Goal: Submit feedback/report problem: Leave review/rating

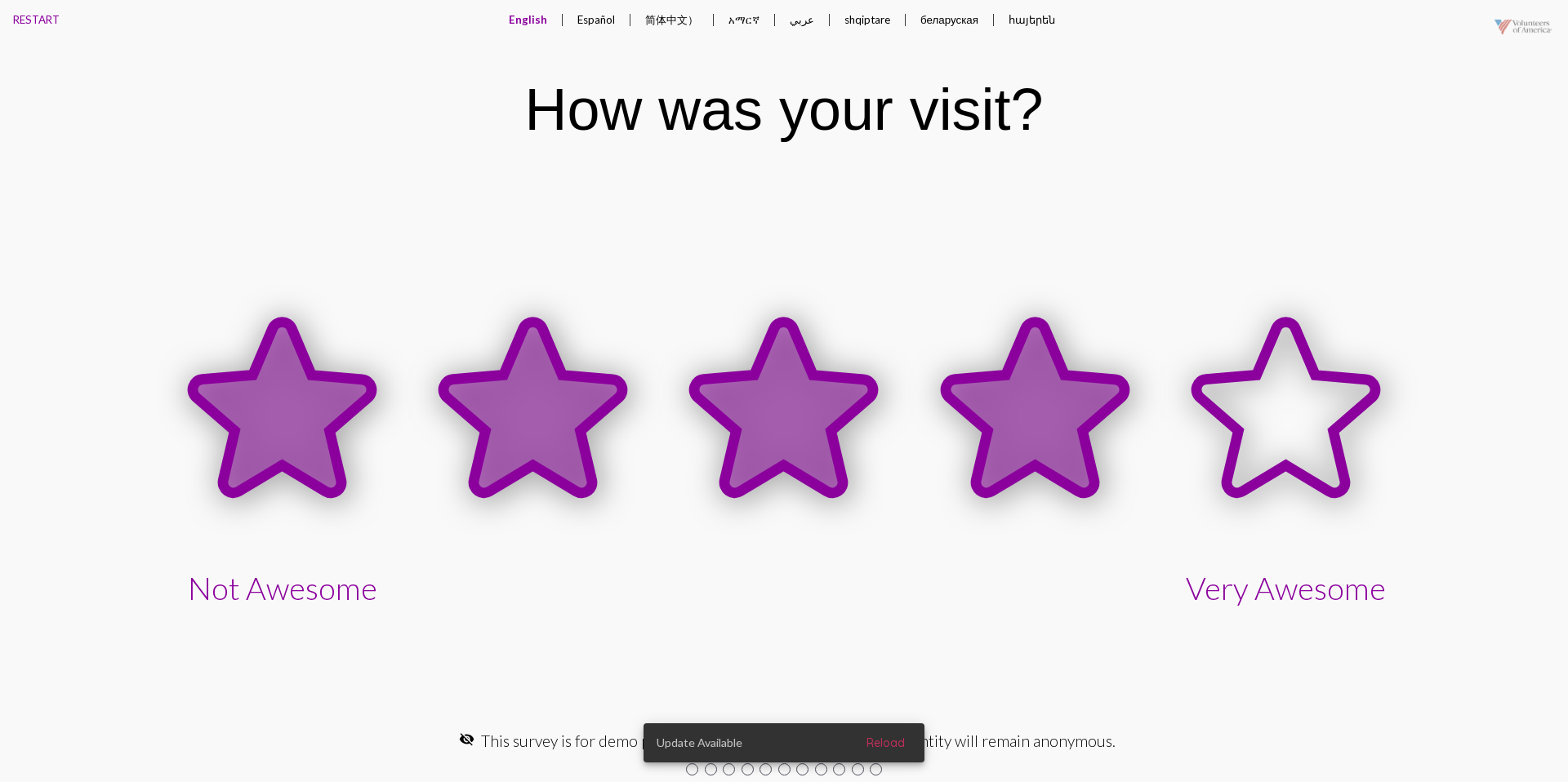
click at [980, 391] on icon at bounding box center [1035, 407] width 179 height 171
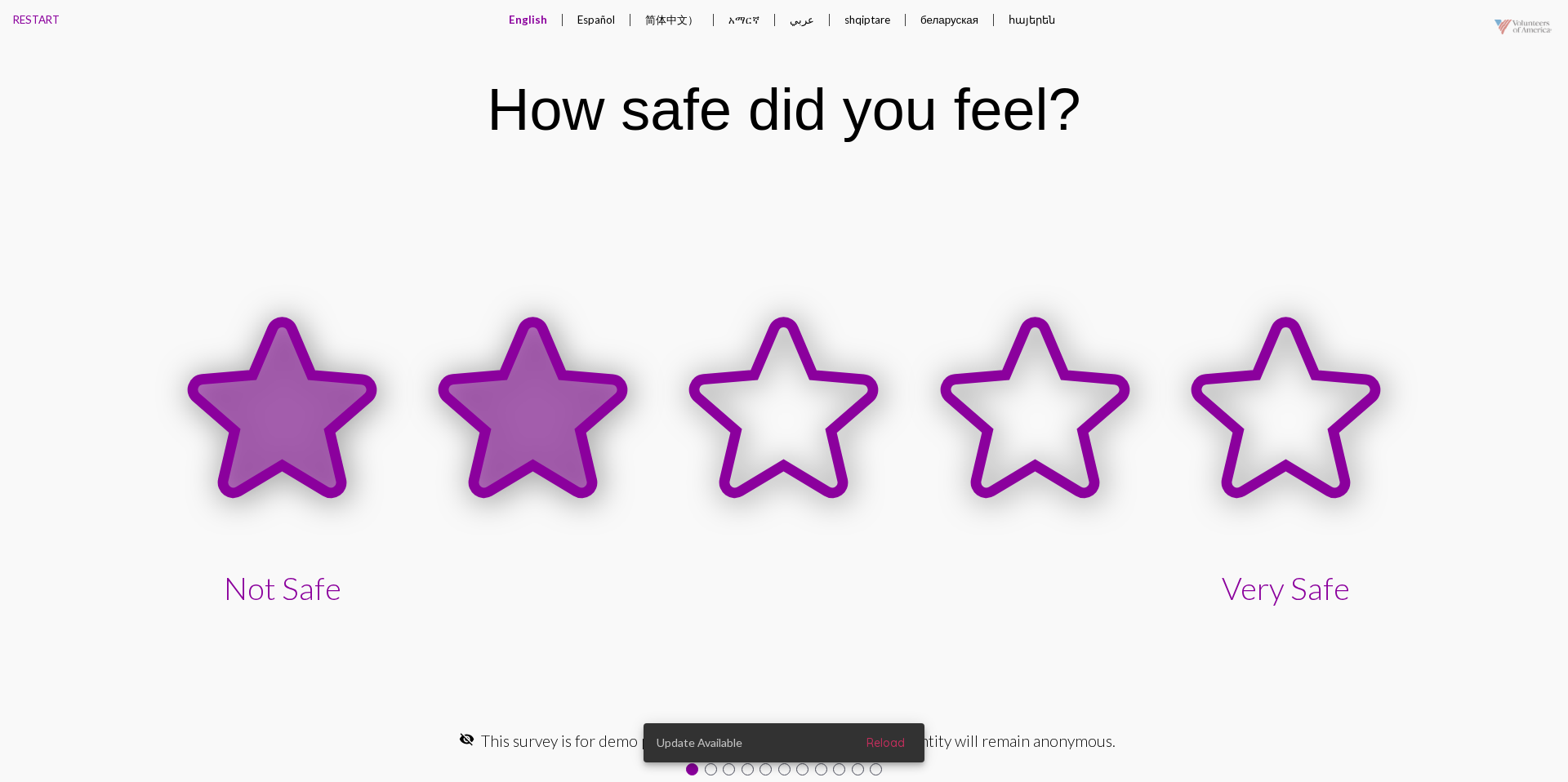
click at [620, 396] on icon at bounding box center [533, 407] width 179 height 171
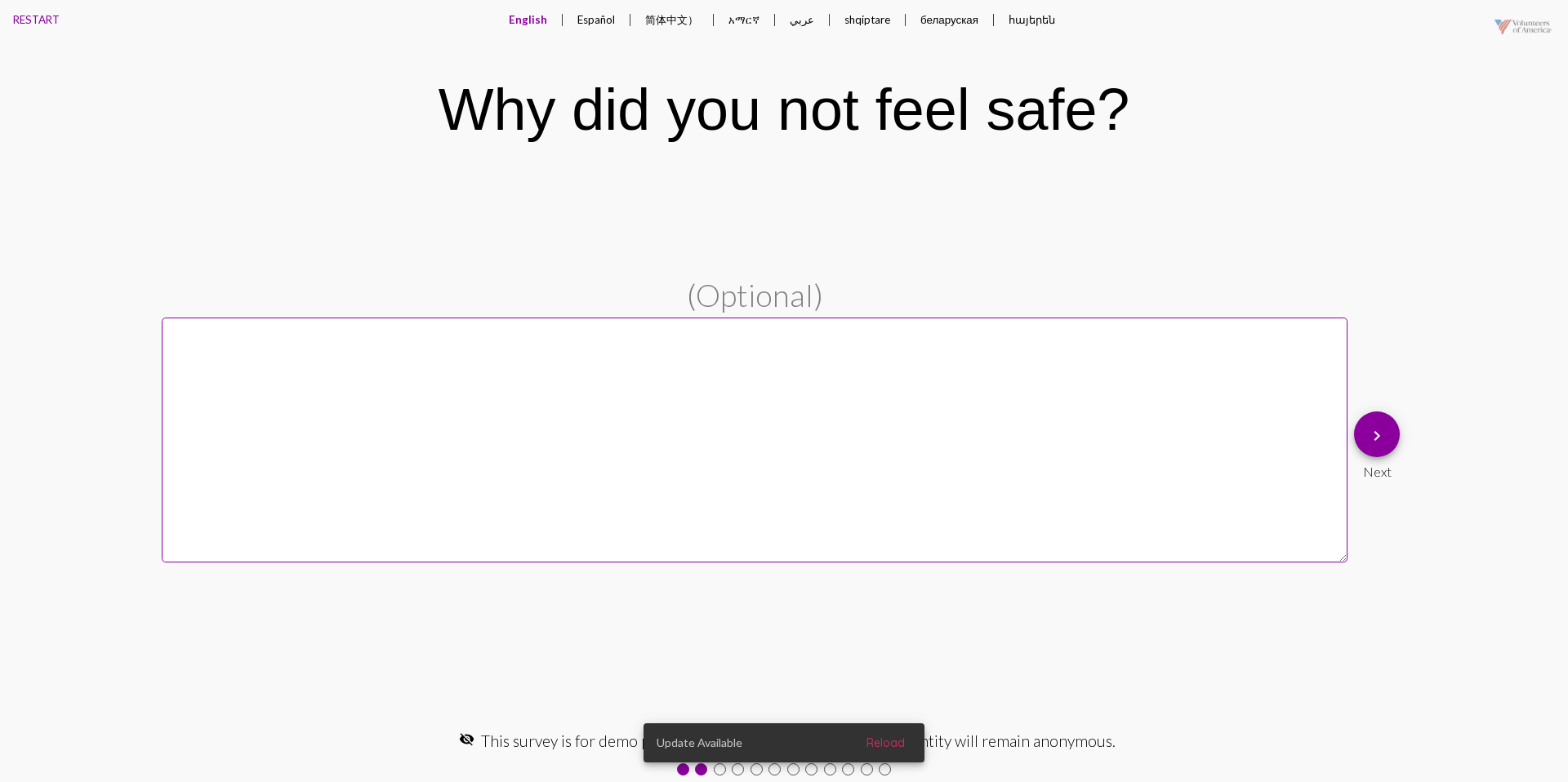
click at [1369, 440] on mat-icon "keyboard_arrow_right" at bounding box center [1377, 437] width 20 height 20
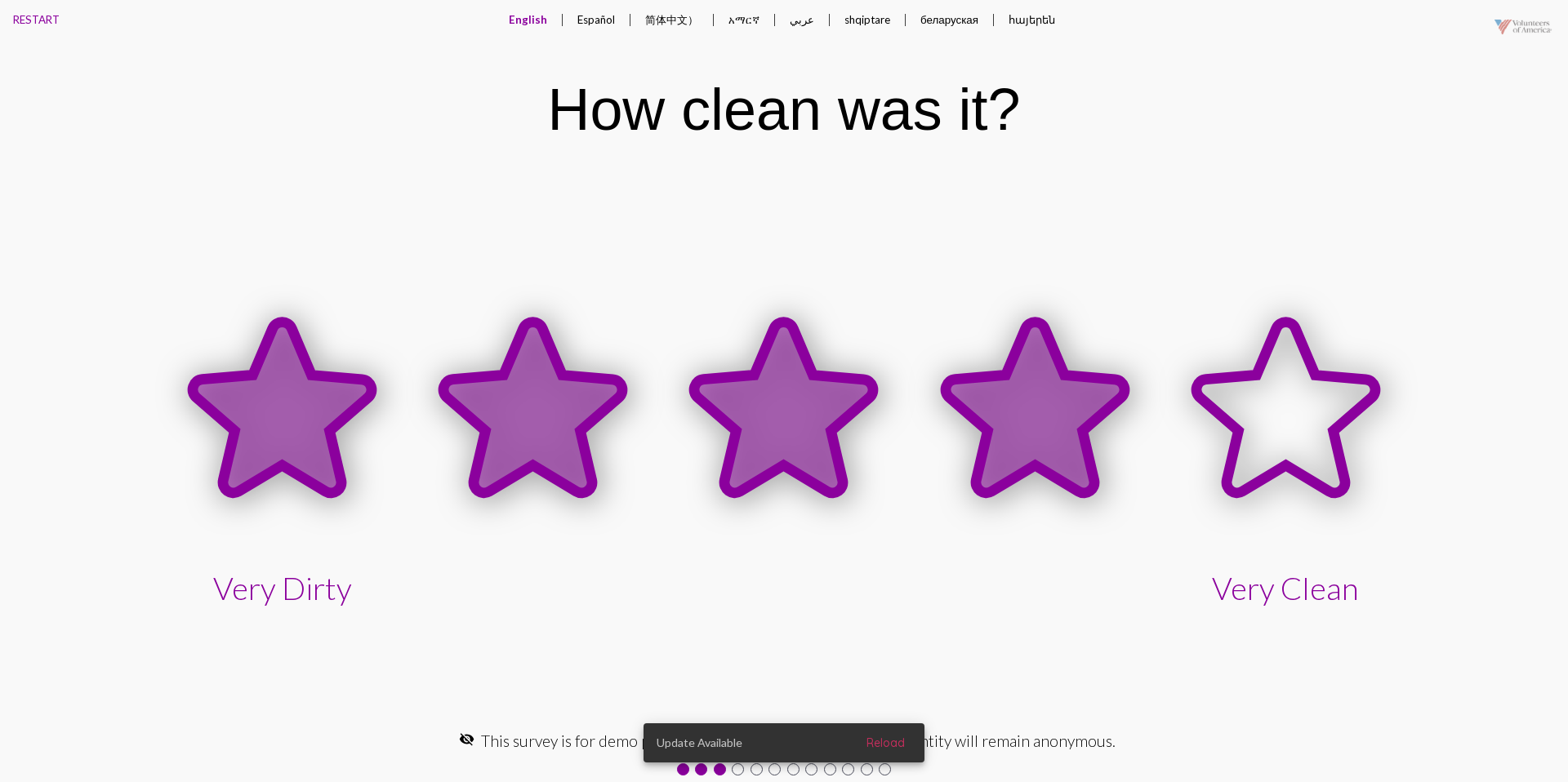
click at [1082, 432] on icon at bounding box center [1035, 407] width 179 height 171
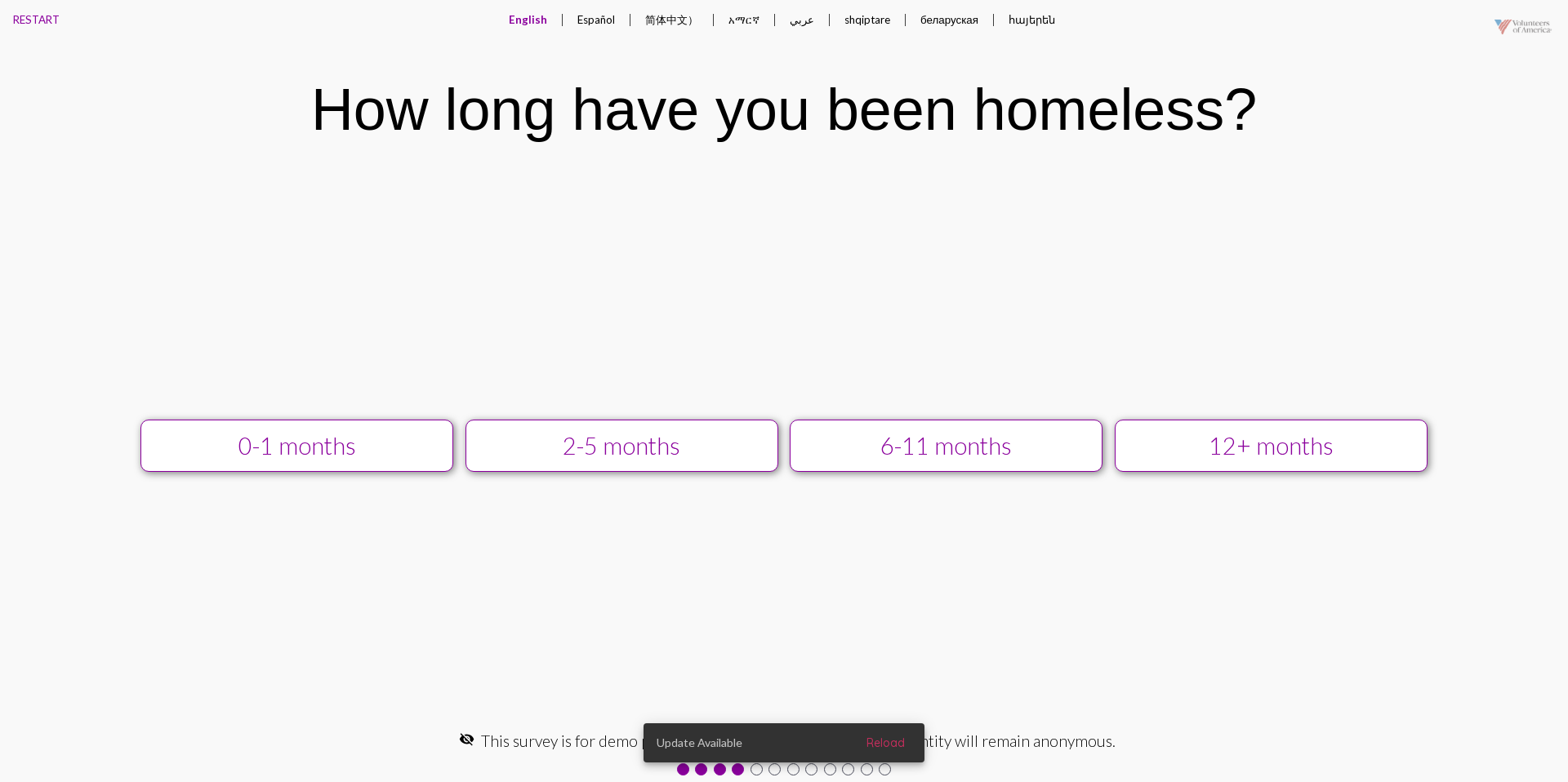
click at [1191, 440] on div "12+ months" at bounding box center [1271, 446] width 280 height 28
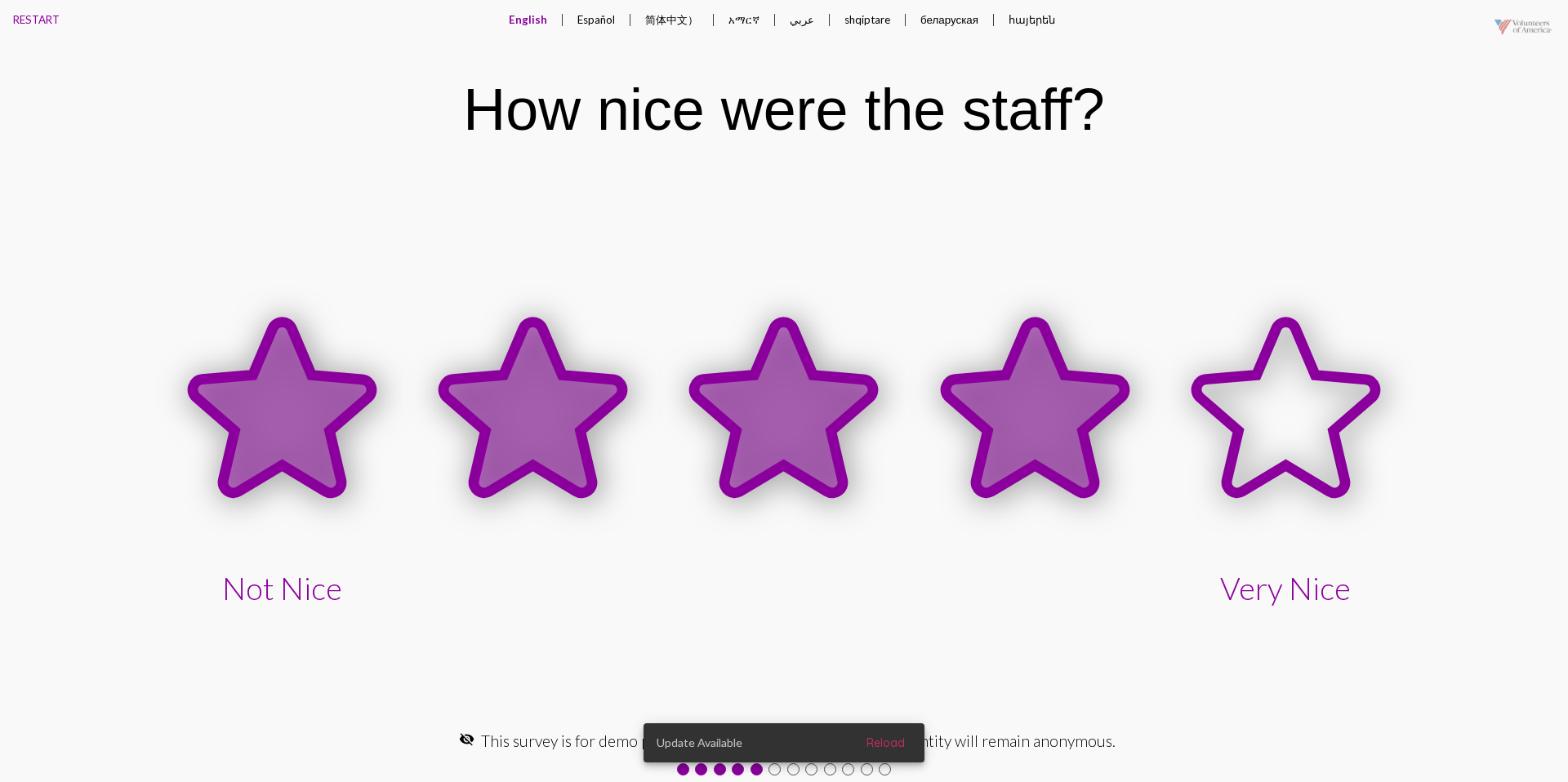
click at [1050, 399] on icon at bounding box center [1035, 407] width 179 height 171
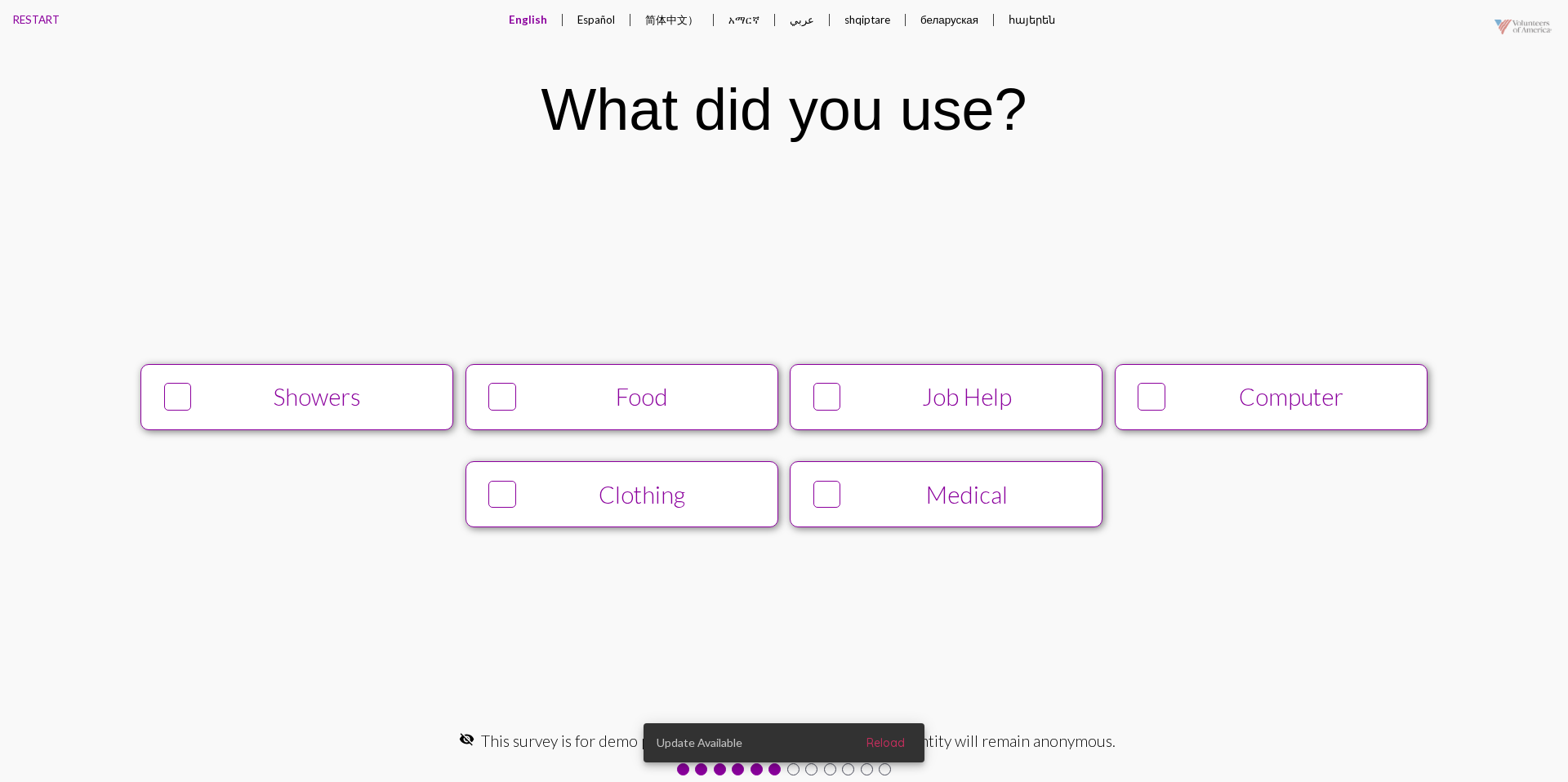
click at [338, 422] on button "Showers" at bounding box center [297, 397] width 313 height 66
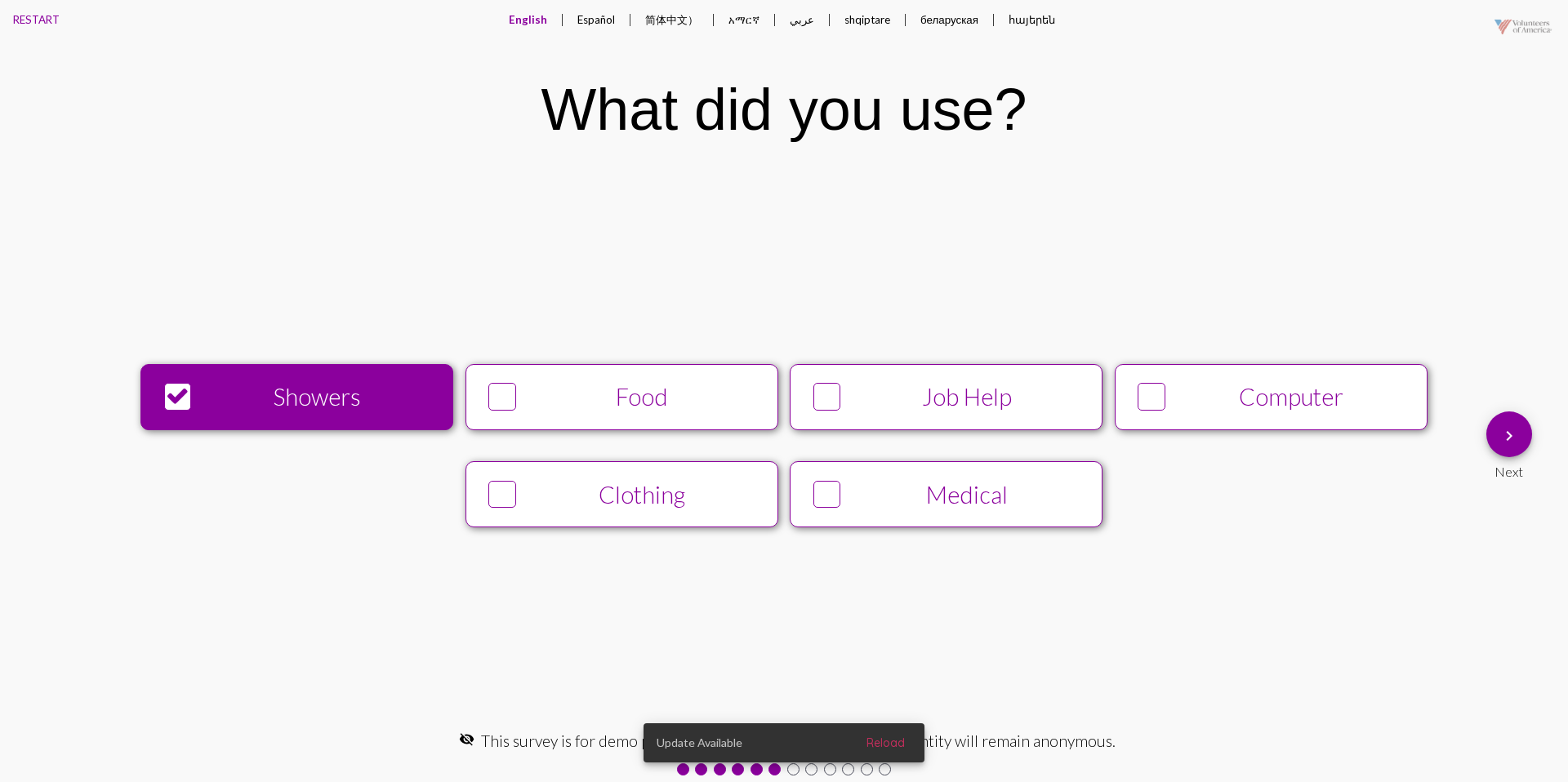
click at [1483, 425] on div "keyboard_arrow_right Next" at bounding box center [1523, 445] width 88 height 80
click at [1493, 429] on button "keyboard_arrow_right" at bounding box center [1509, 435] width 46 height 46
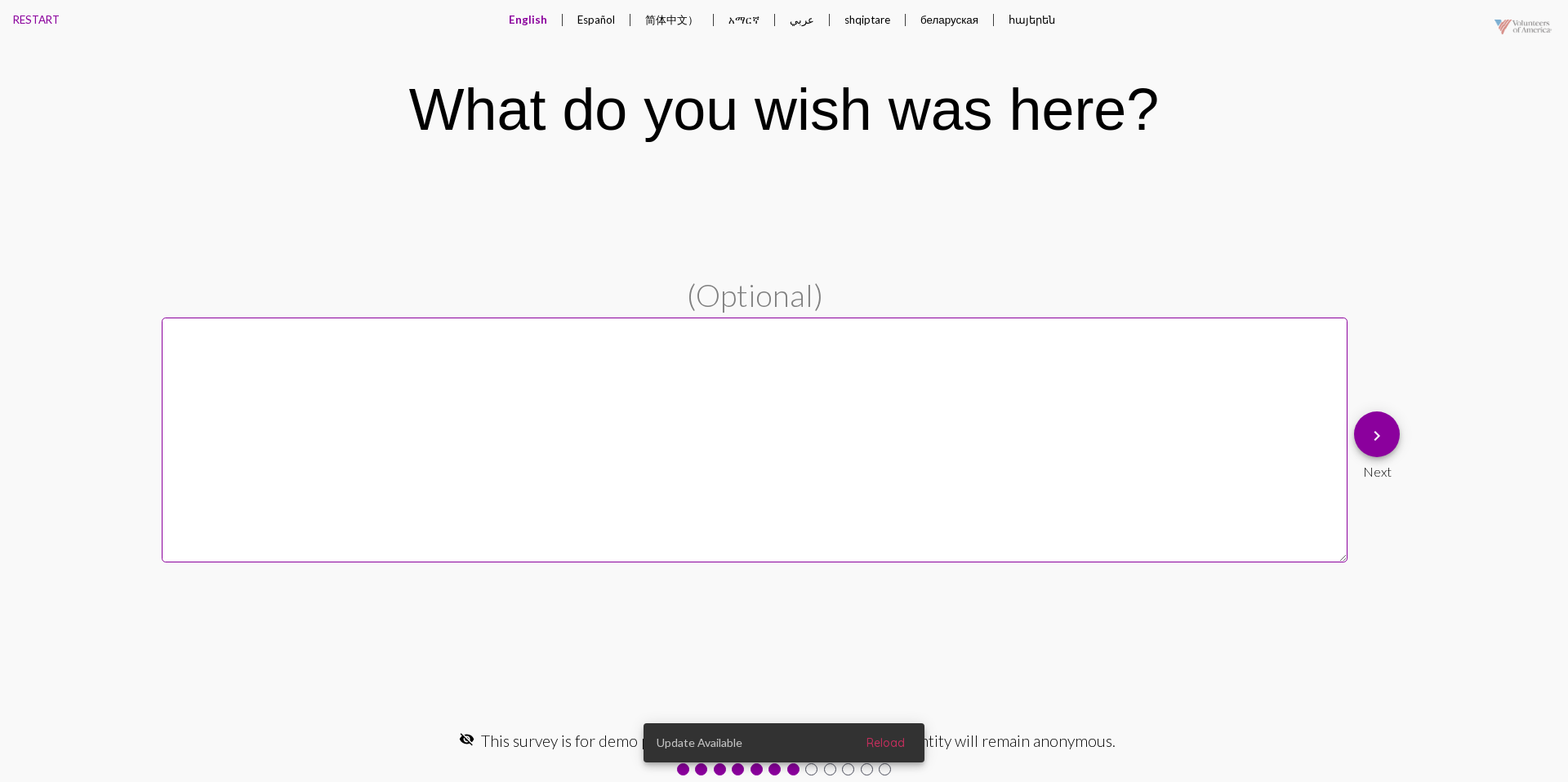
click at [602, 23] on button "Español" at bounding box center [596, 20] width 64 height 40
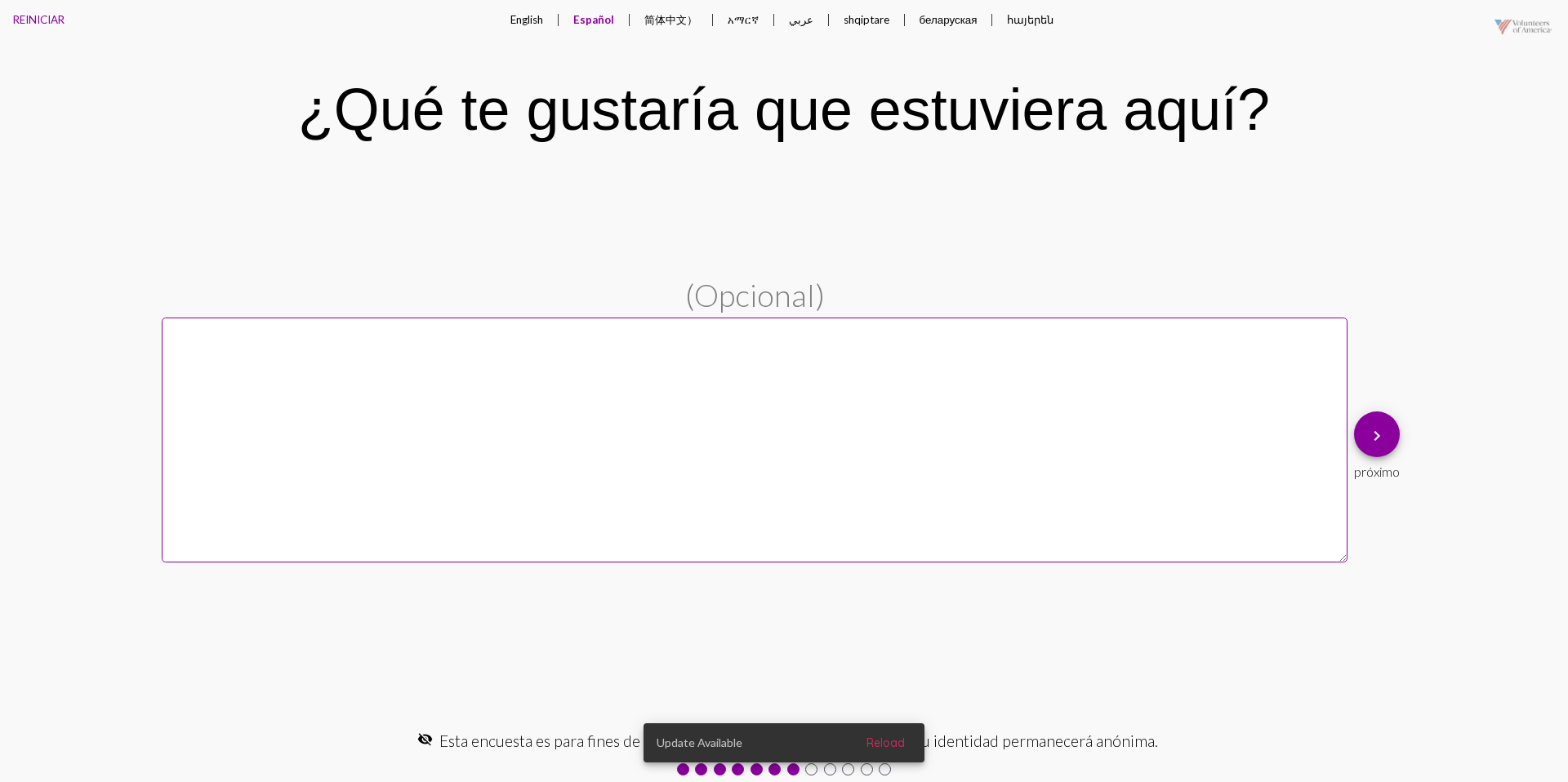
click at [523, 24] on button "English" at bounding box center [526, 20] width 59 height 40
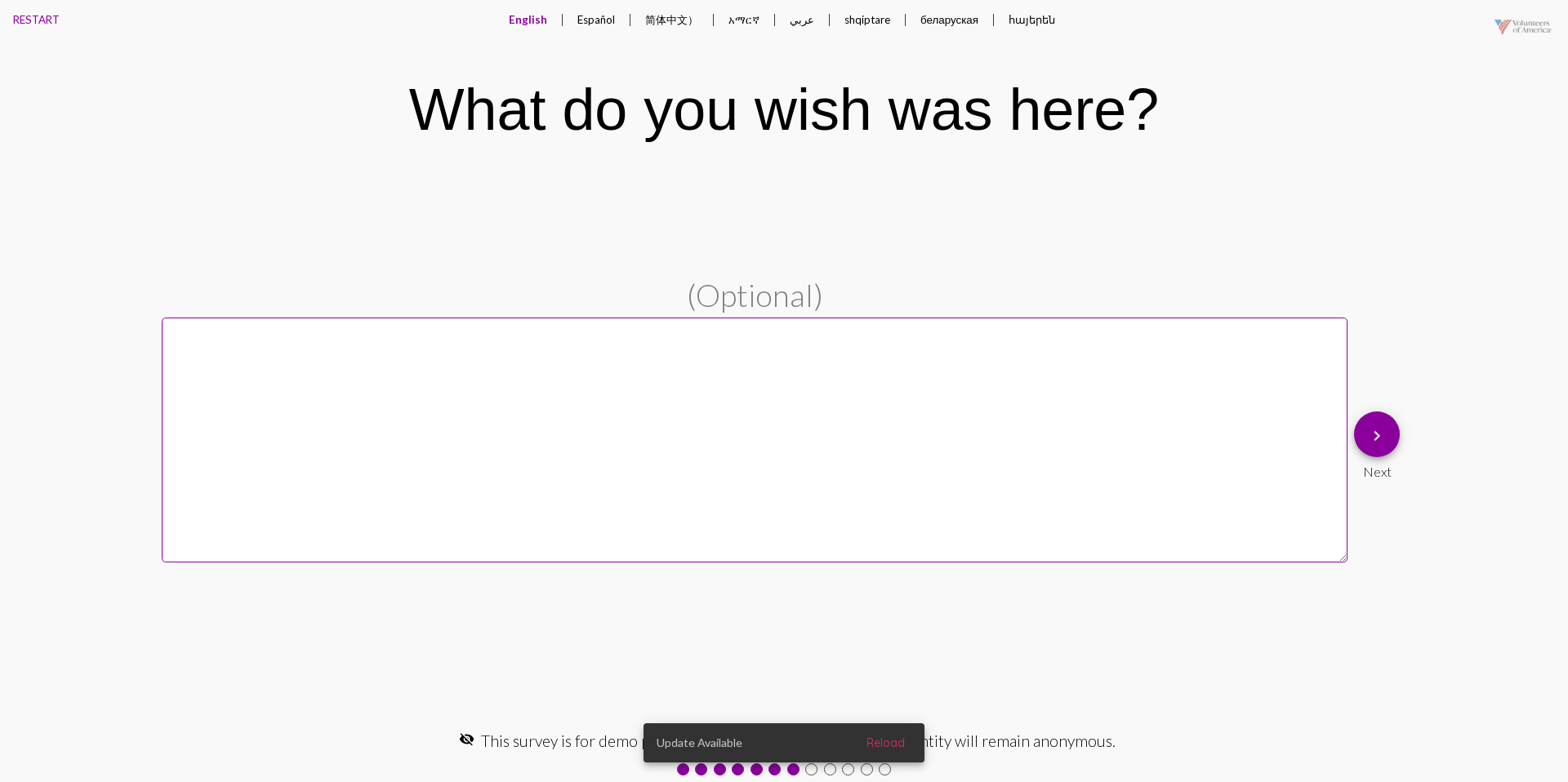
click at [1382, 443] on mat-icon "keyboard_arrow_right" at bounding box center [1377, 437] width 20 height 20
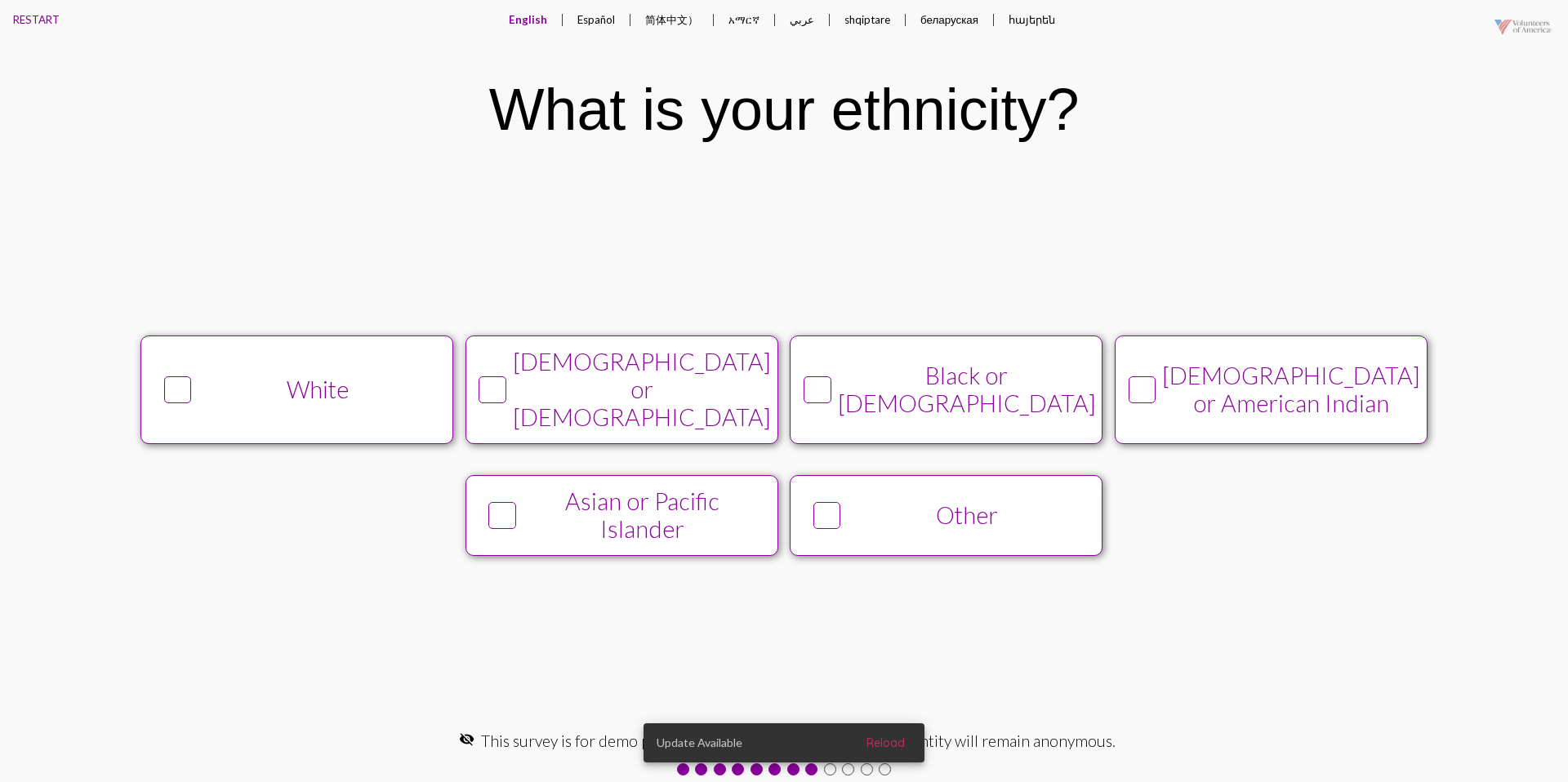
click at [355, 416] on button "White" at bounding box center [297, 389] width 313 height 108
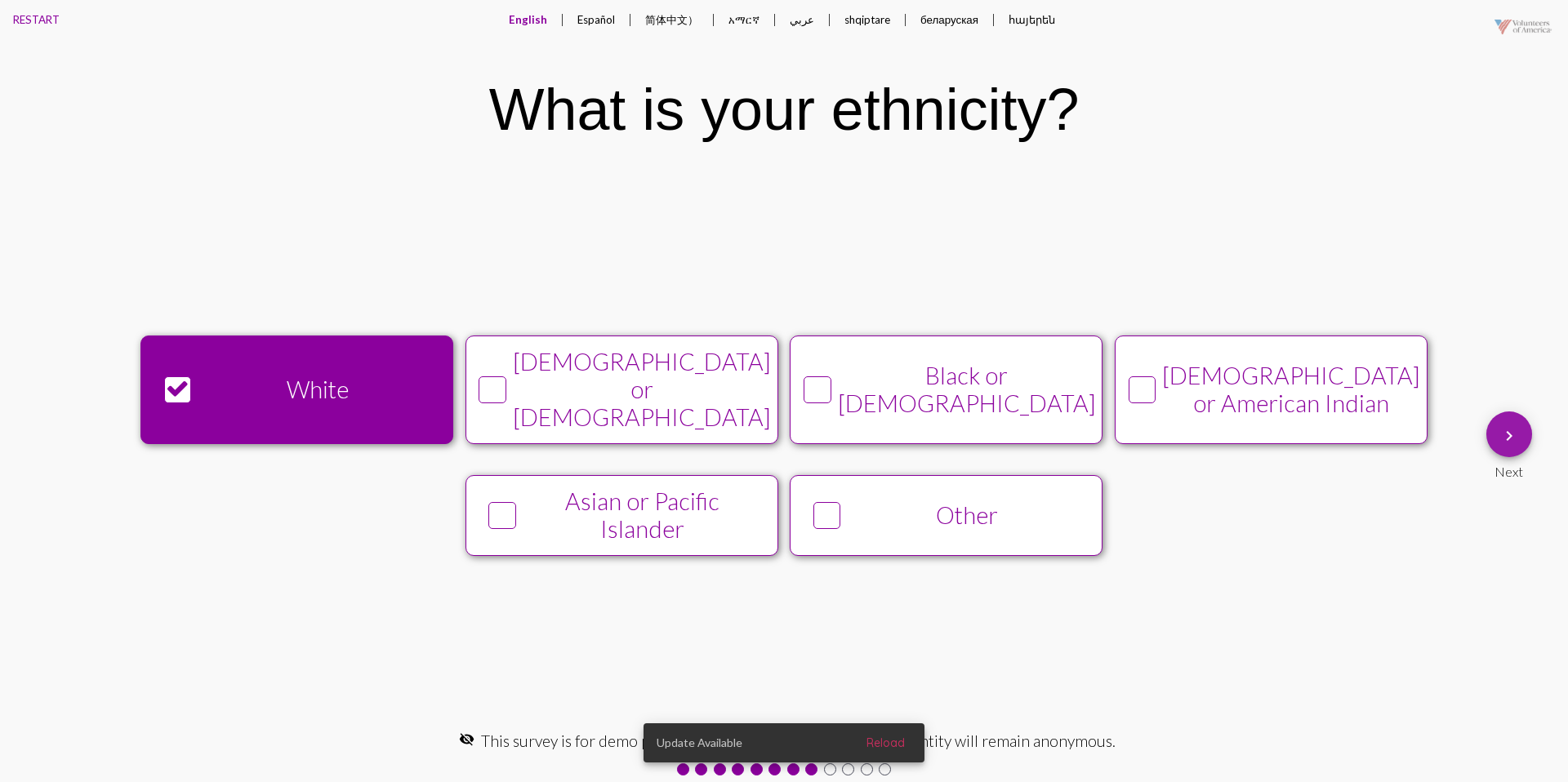
click at [1503, 444] on mat-icon "keyboard_arrow_right" at bounding box center [1509, 437] width 20 height 20
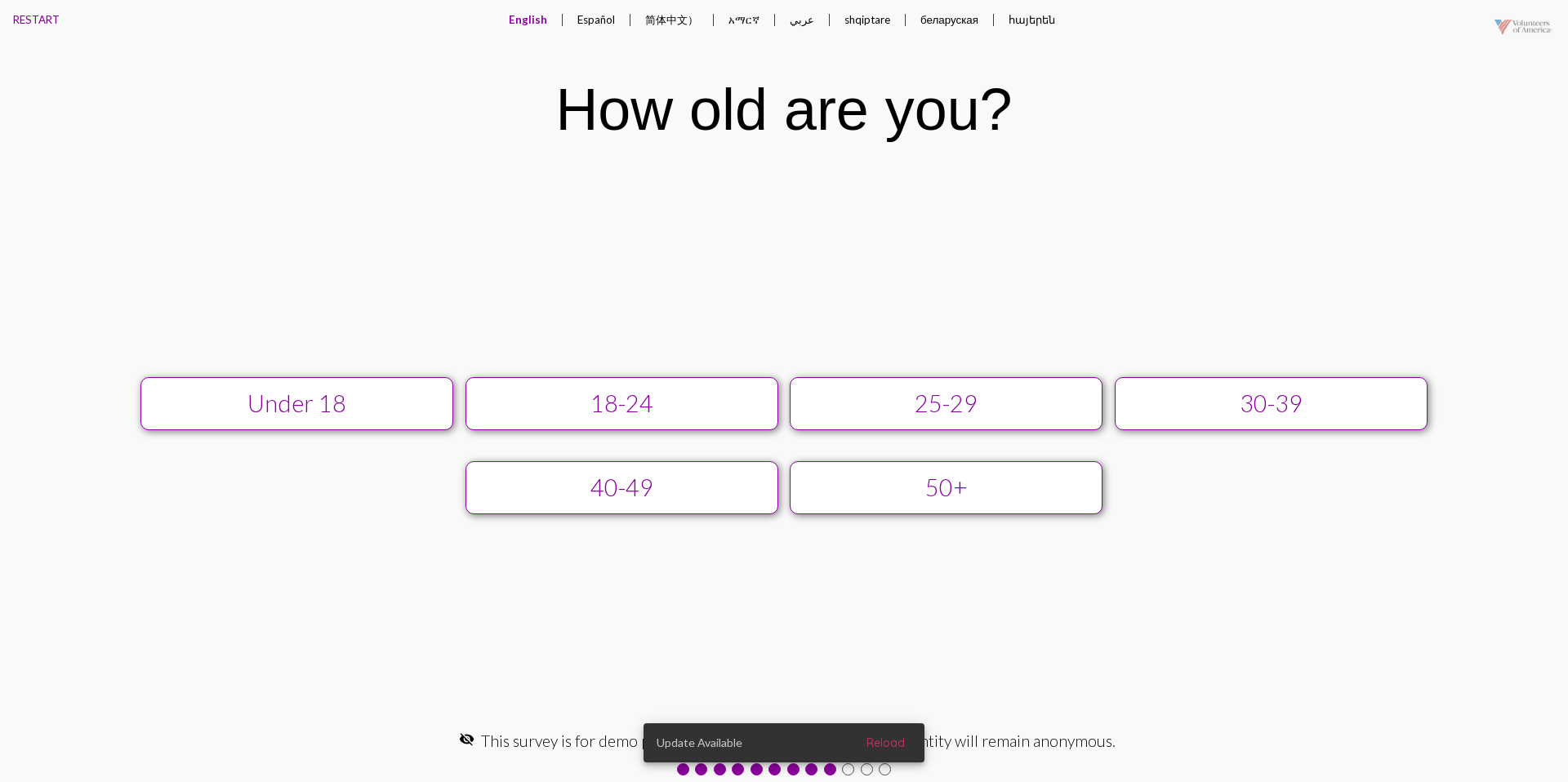
click at [933, 404] on div "25-29" at bounding box center [946, 404] width 280 height 28
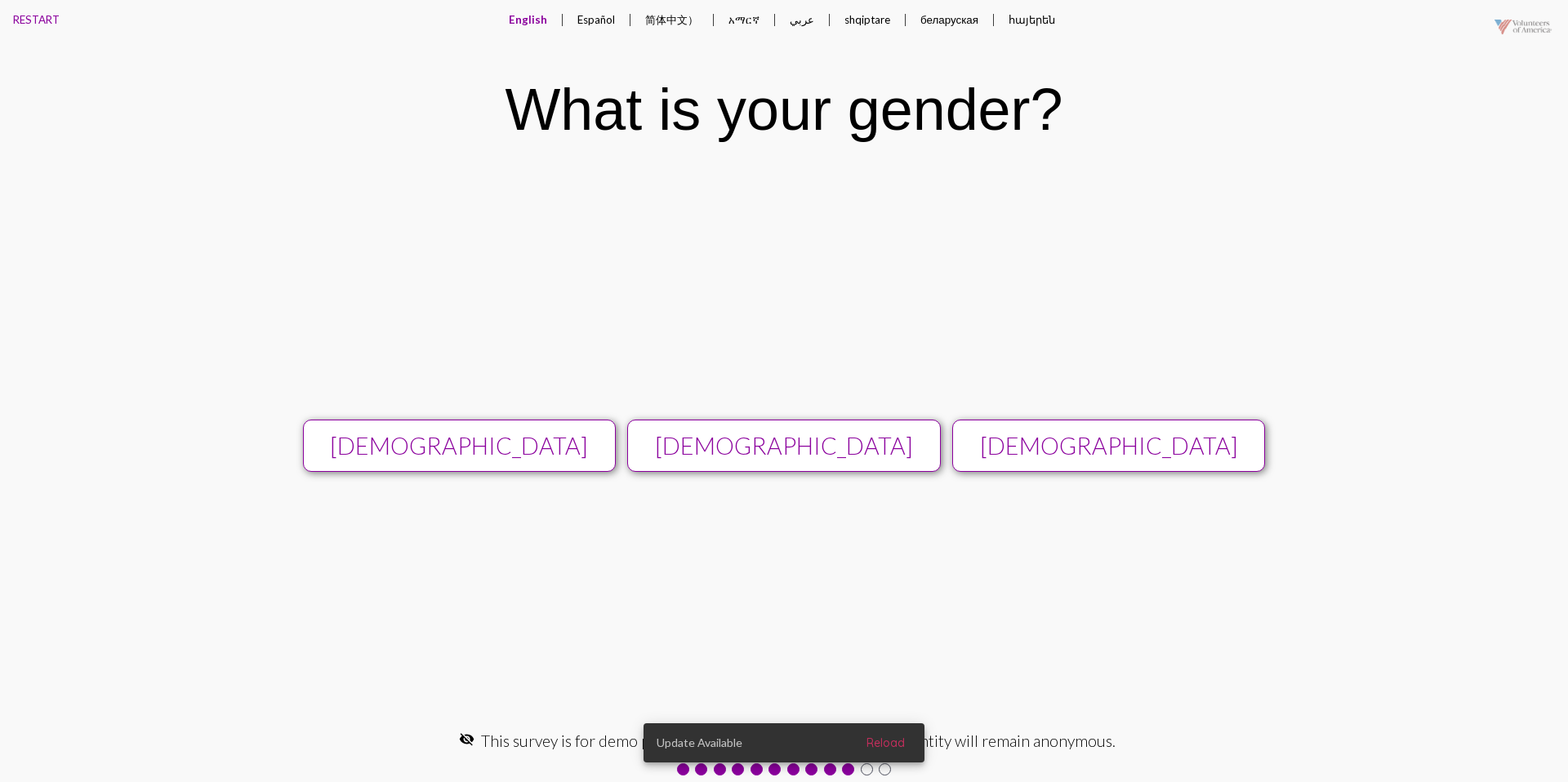
click at [892, 436] on div "[DEMOGRAPHIC_DATA]" at bounding box center [784, 446] width 280 height 28
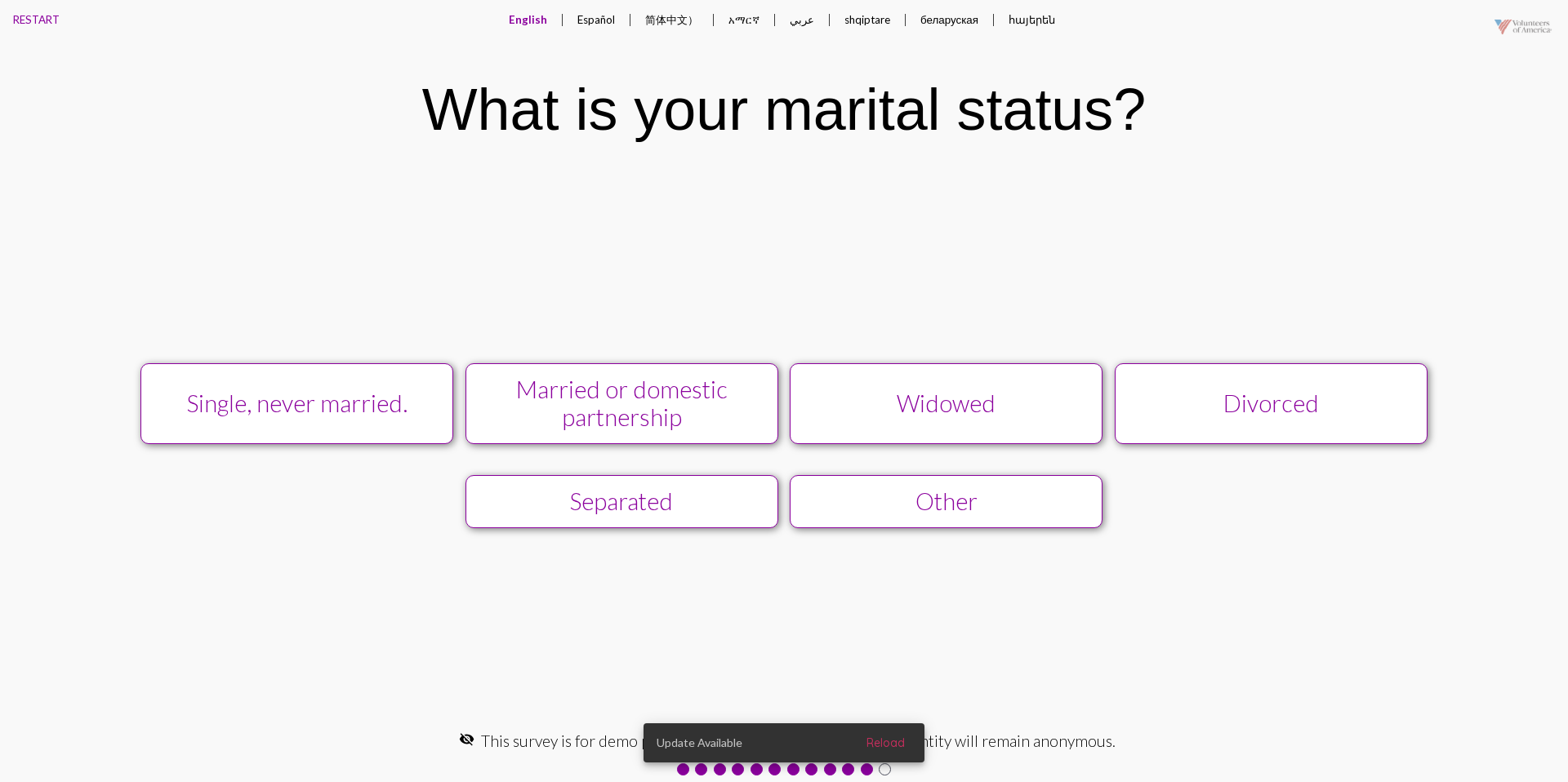
click at [419, 391] on div "Single, never married." at bounding box center [297, 404] width 280 height 28
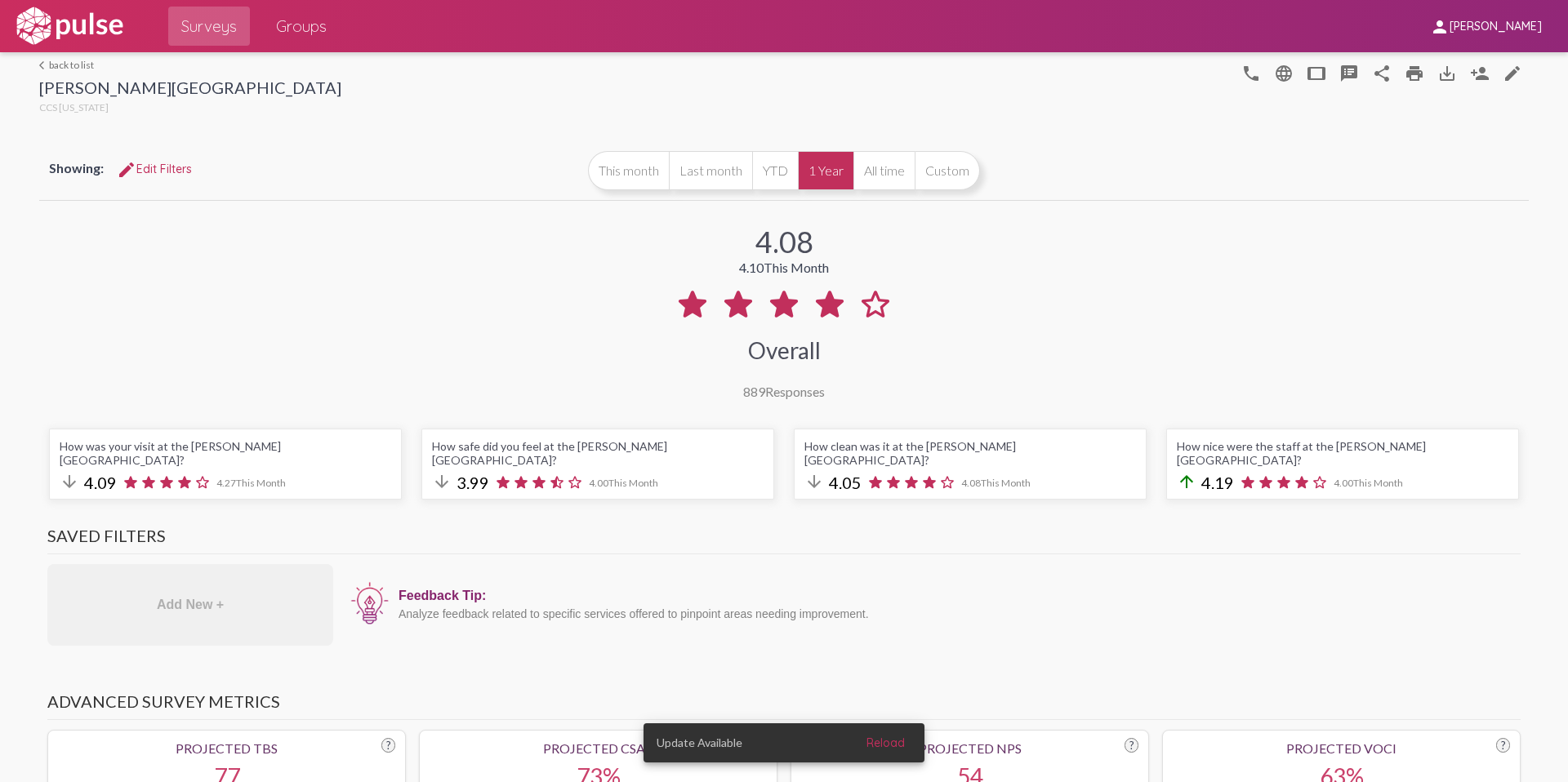
click at [176, 174] on span "edit Edit Filters" at bounding box center [155, 169] width 75 height 15
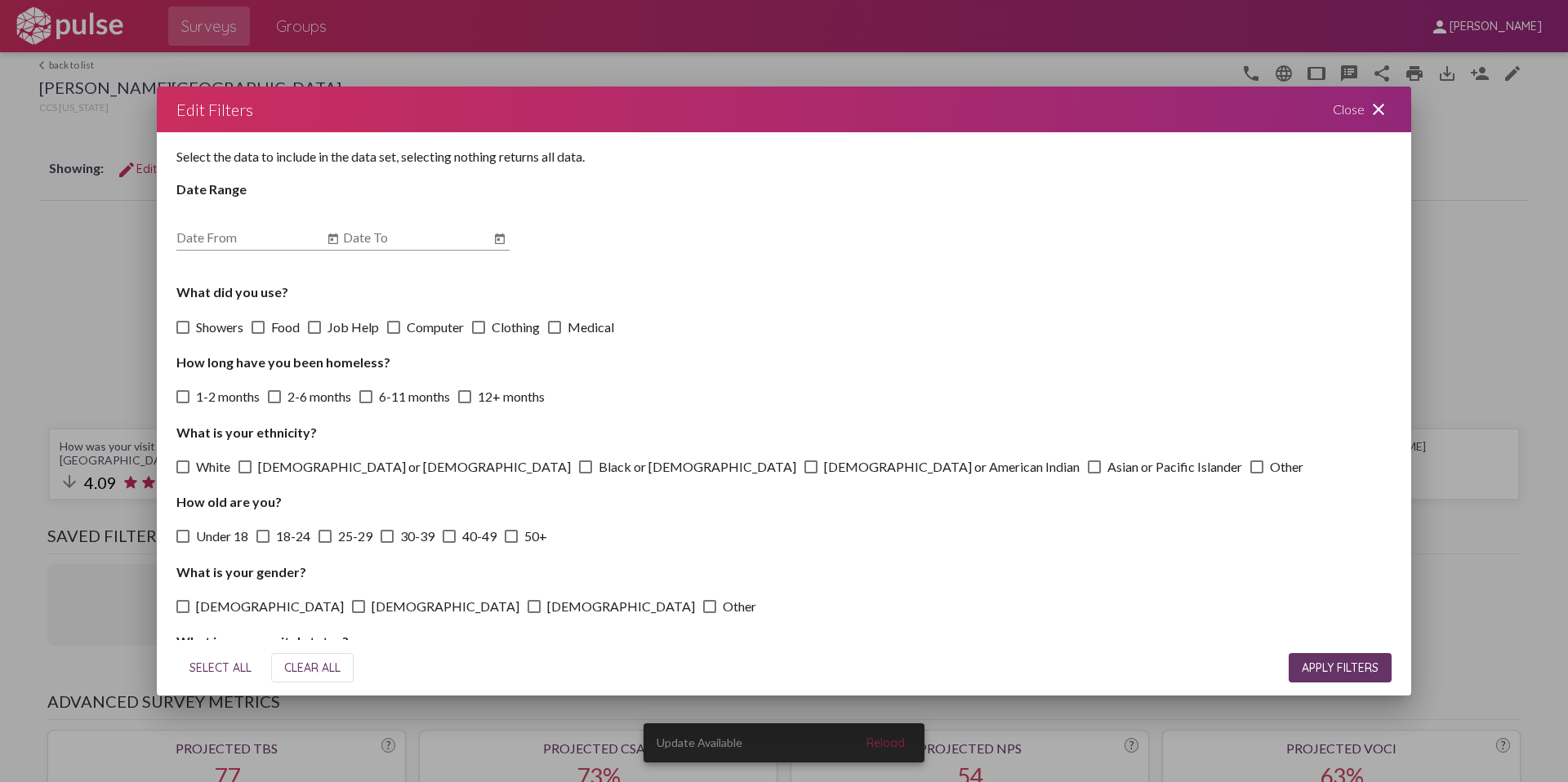
click at [1372, 118] on mat-icon "close" at bounding box center [1378, 109] width 20 height 20
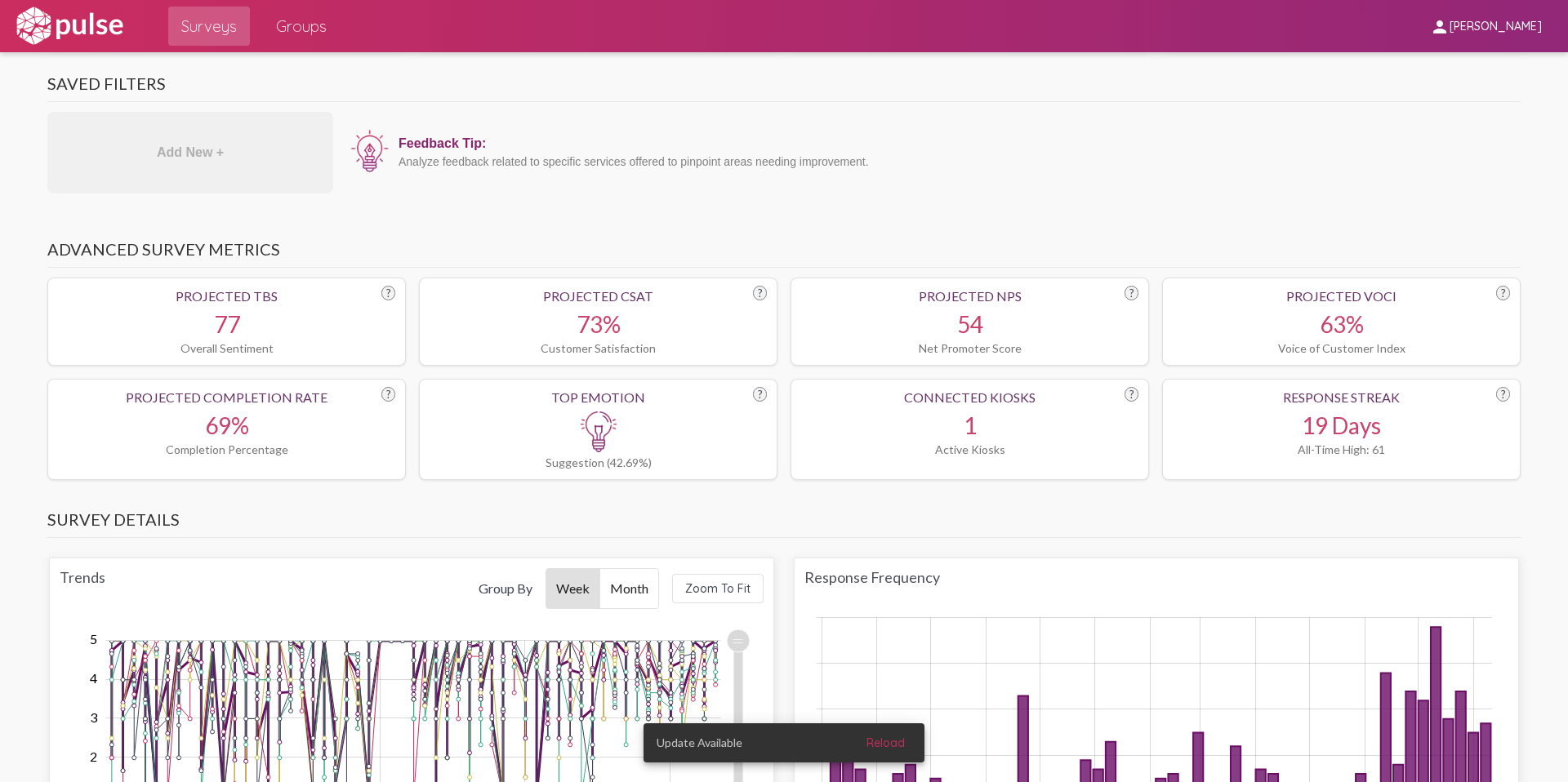
scroll to position [459, 0]
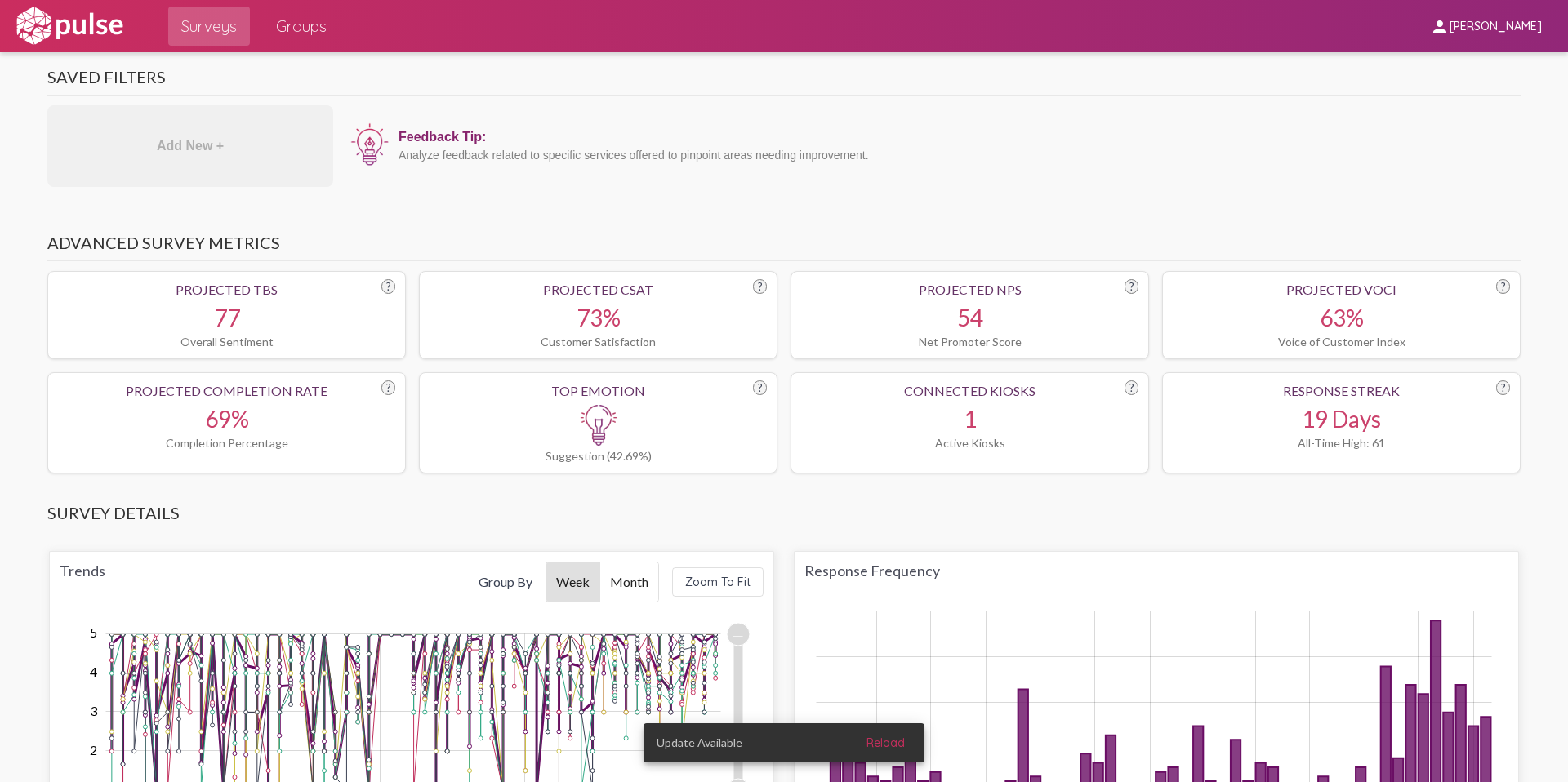
click at [633, 566] on span "Month" at bounding box center [629, 583] width 58 height 40
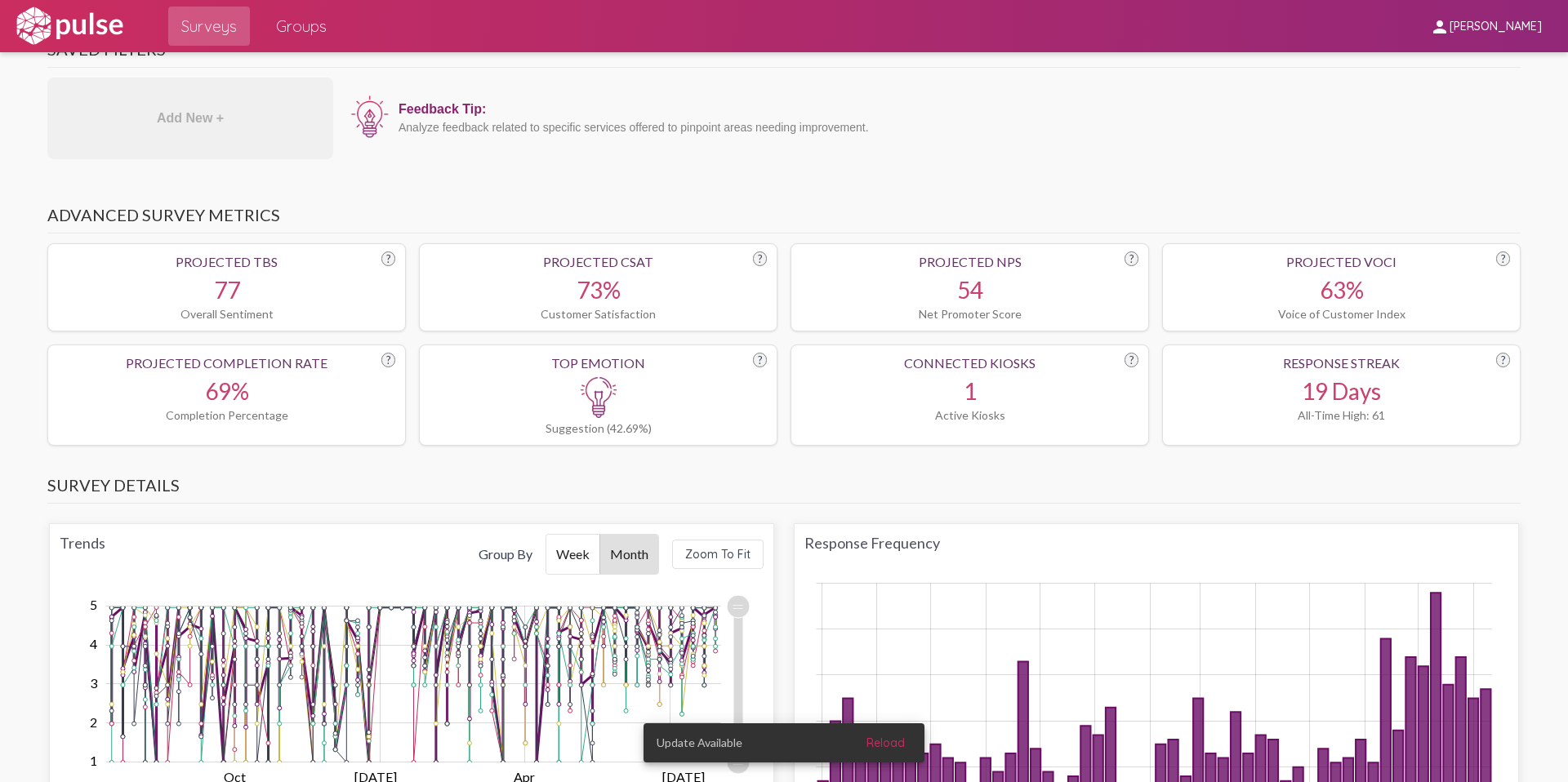
scroll to position [498, 0]
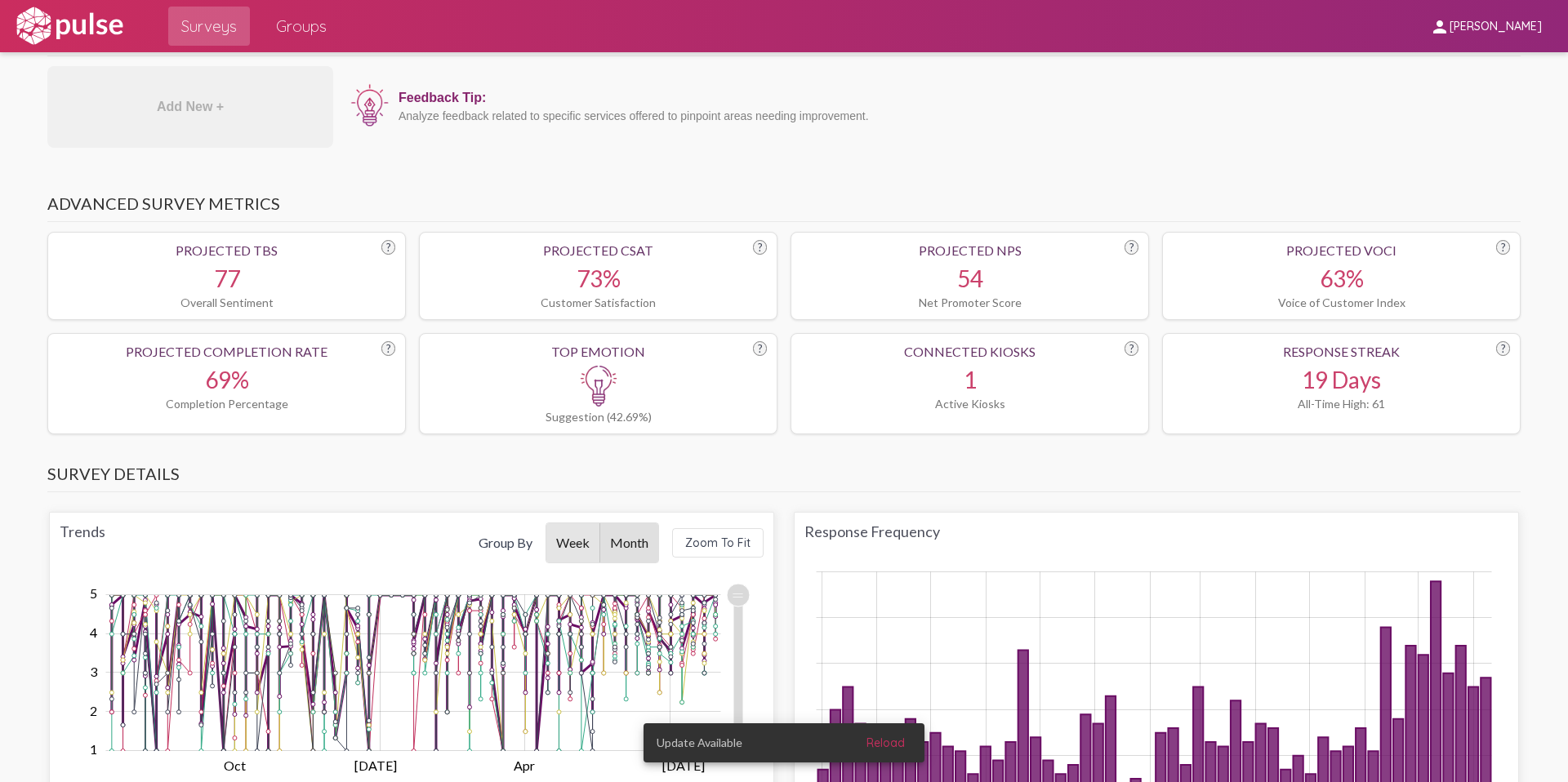
drag, startPoint x: 558, startPoint y: 542, endPoint x: 630, endPoint y: 533, distance: 72.6
click at [558, 542] on span "Week" at bounding box center [573, 544] width 53 height 40
click at [707, 536] on span "Zoom To Fit" at bounding box center [718, 543] width 65 height 15
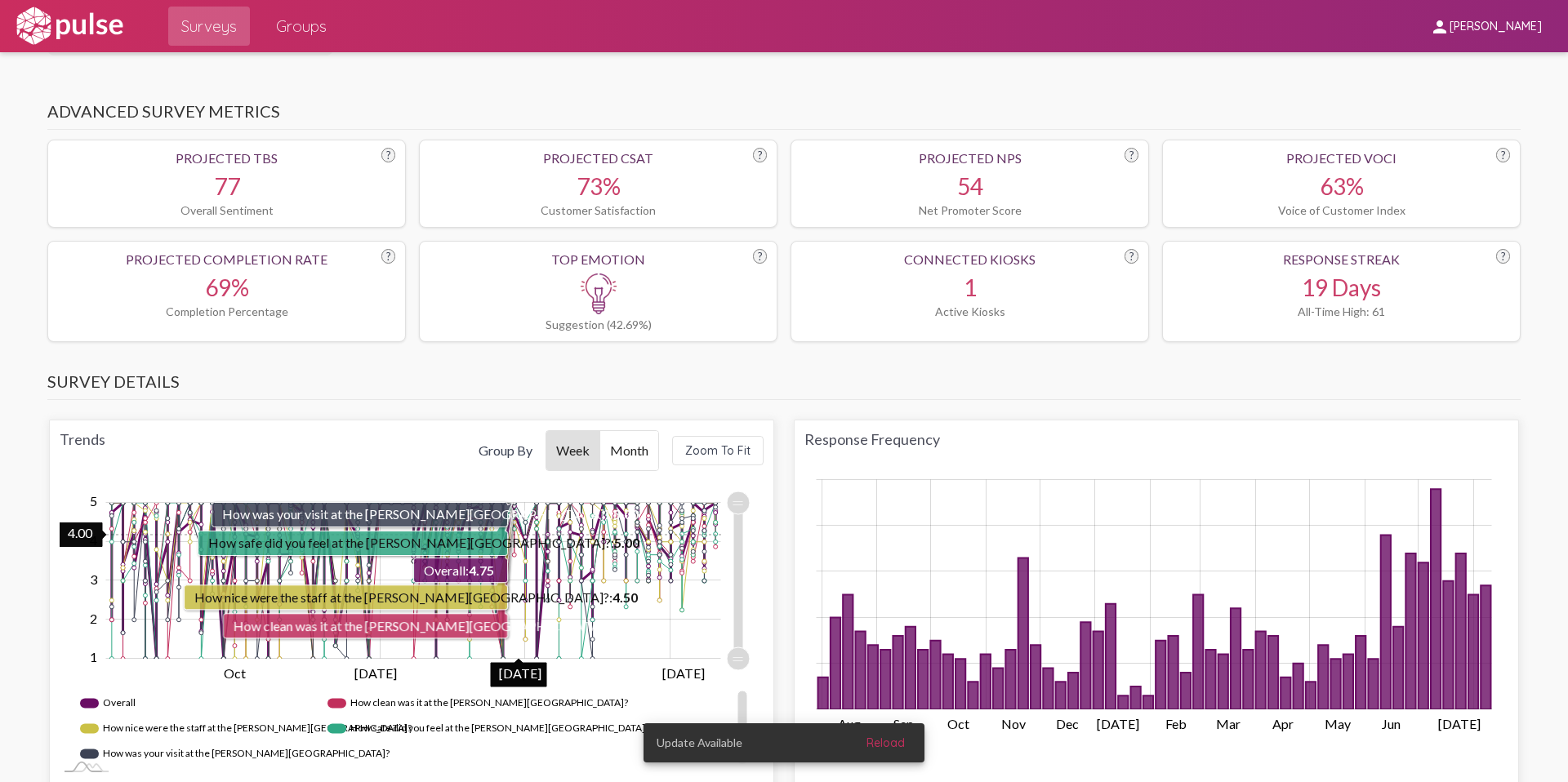
scroll to position [598, 0]
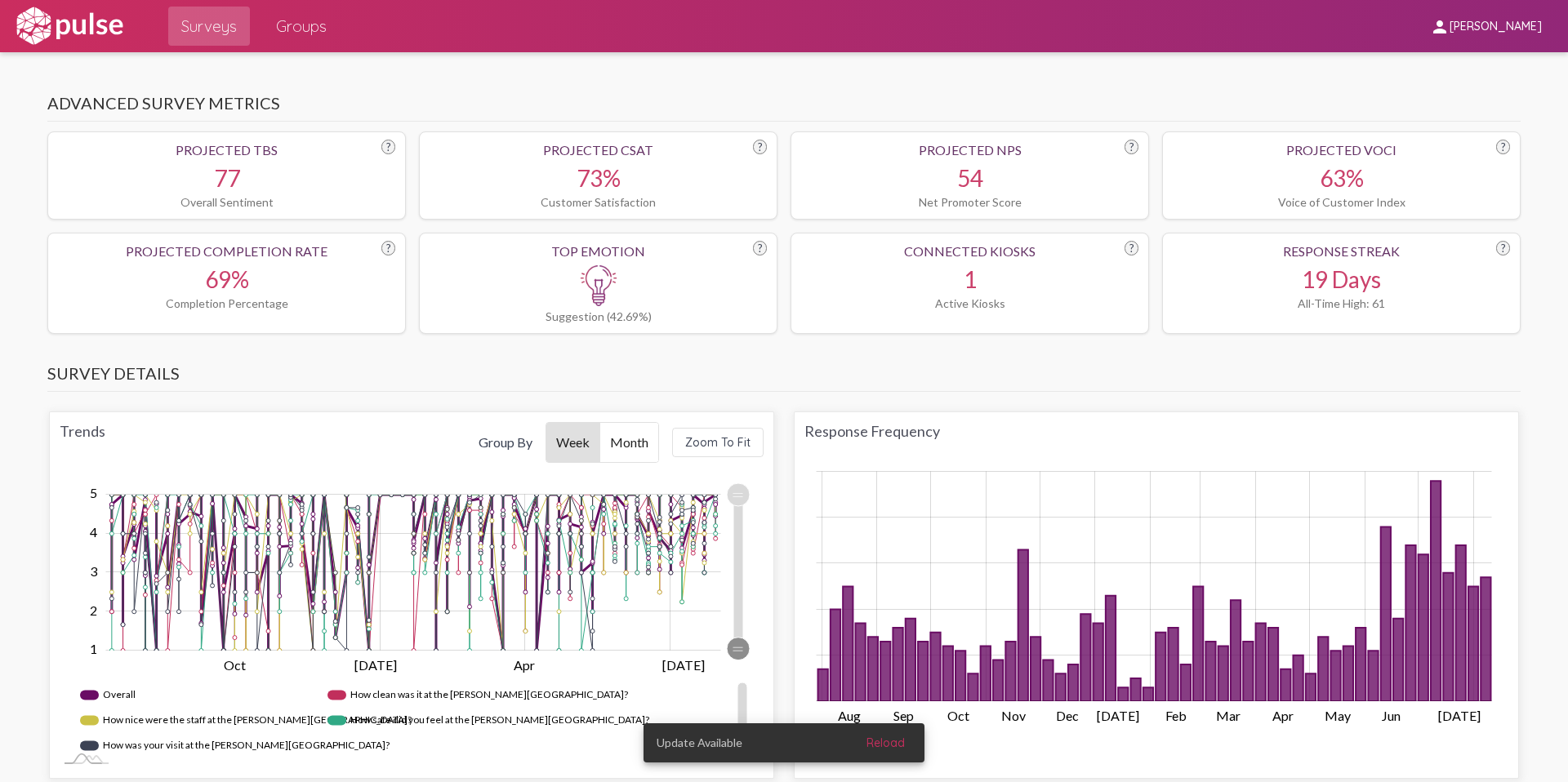
click at [735, 638] on icon "Chart" at bounding box center [737, 649] width 23 height 23
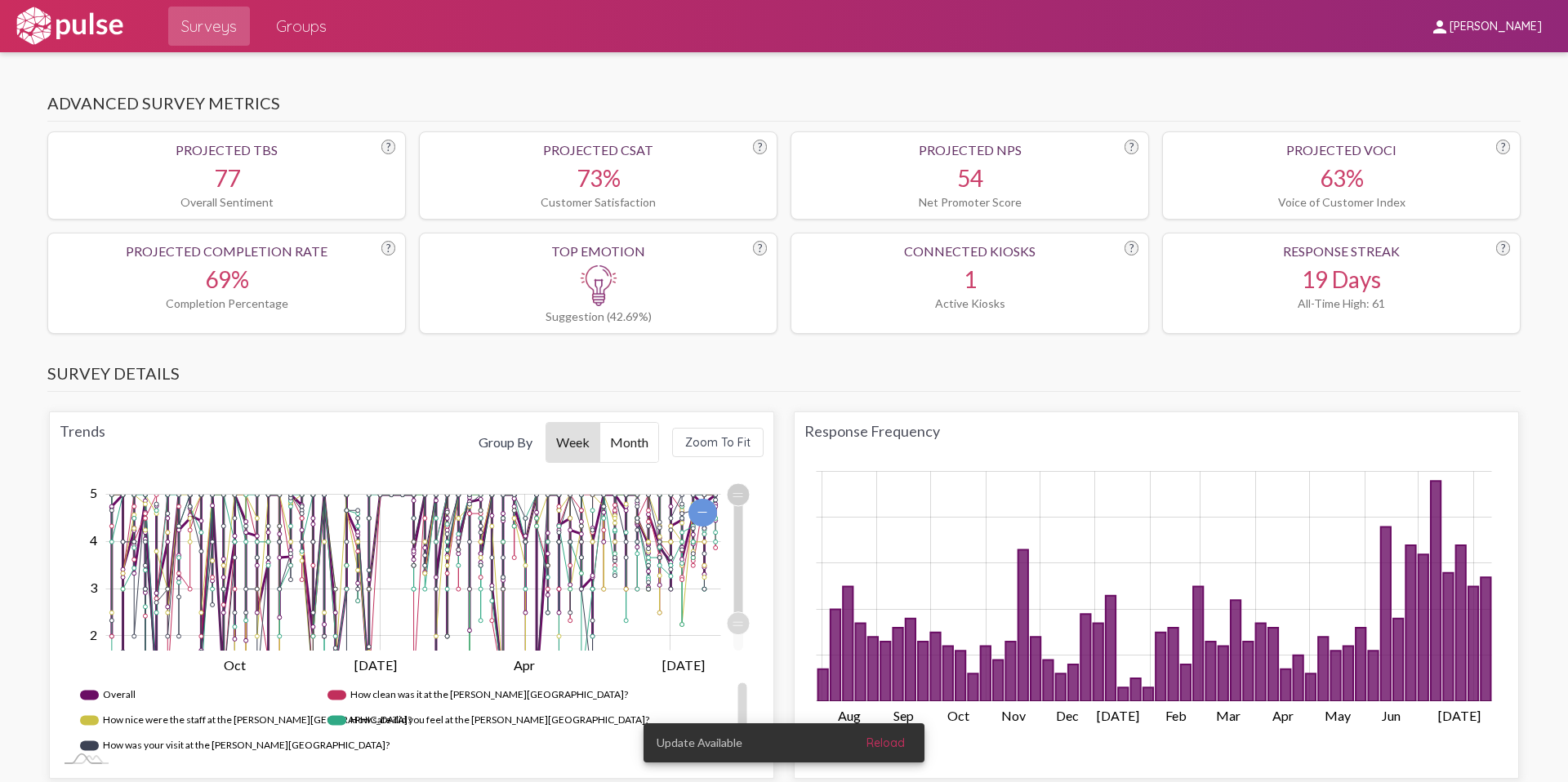
drag, startPoint x: 740, startPoint y: 468, endPoint x: 732, endPoint y: 490, distance: 23.4
click at [740, 482] on div "Zoom Out 1.0 2 1.5 0.00 1 0.5 2.5 3 3.5 4 6 5 -1 From 1.70 to 5.00 Use up and d…" at bounding box center [411, 625] width 704 height 286
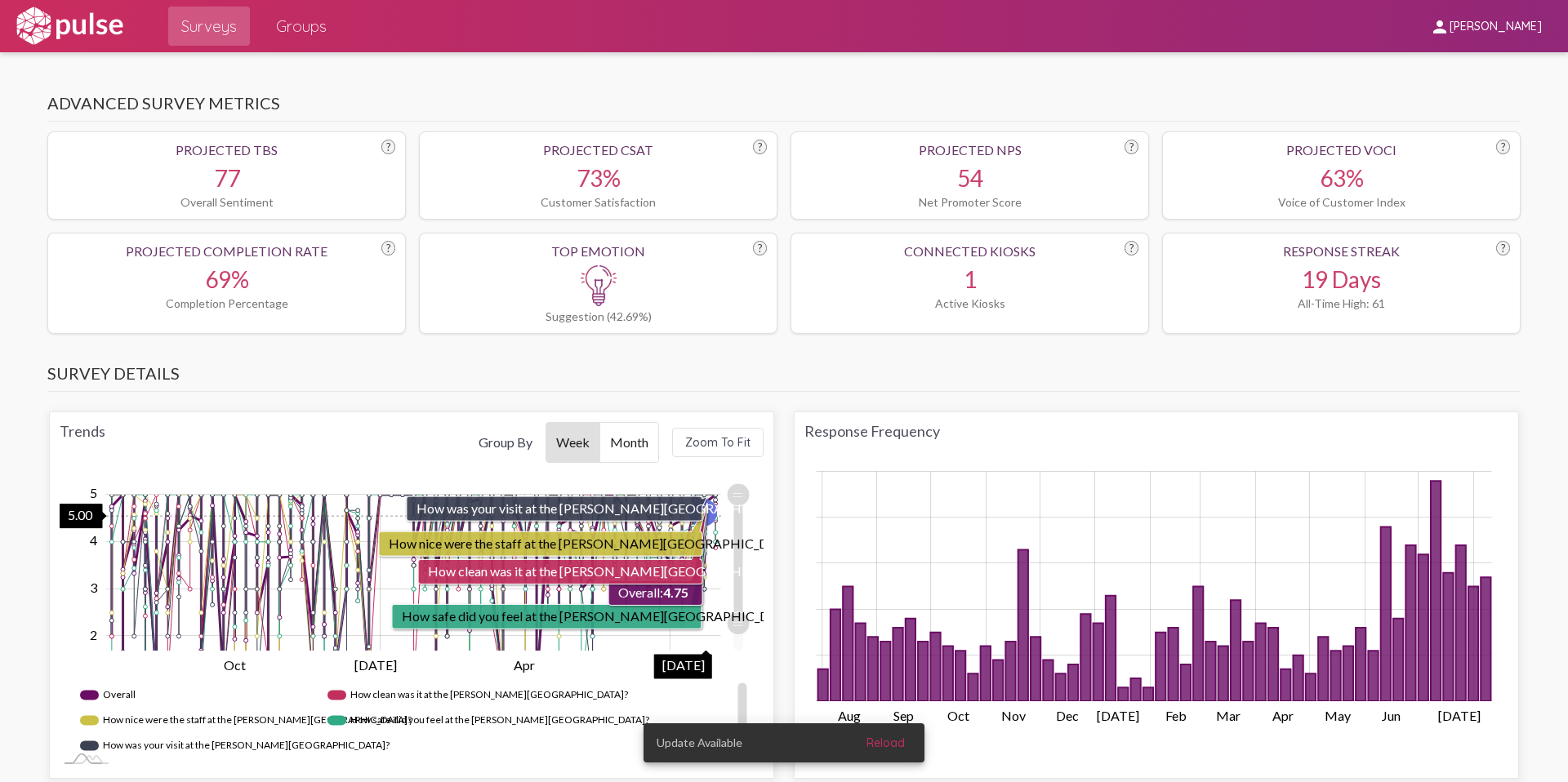
click at [713, 502] on icon "Chart" at bounding box center [703, 513] width 29 height 28
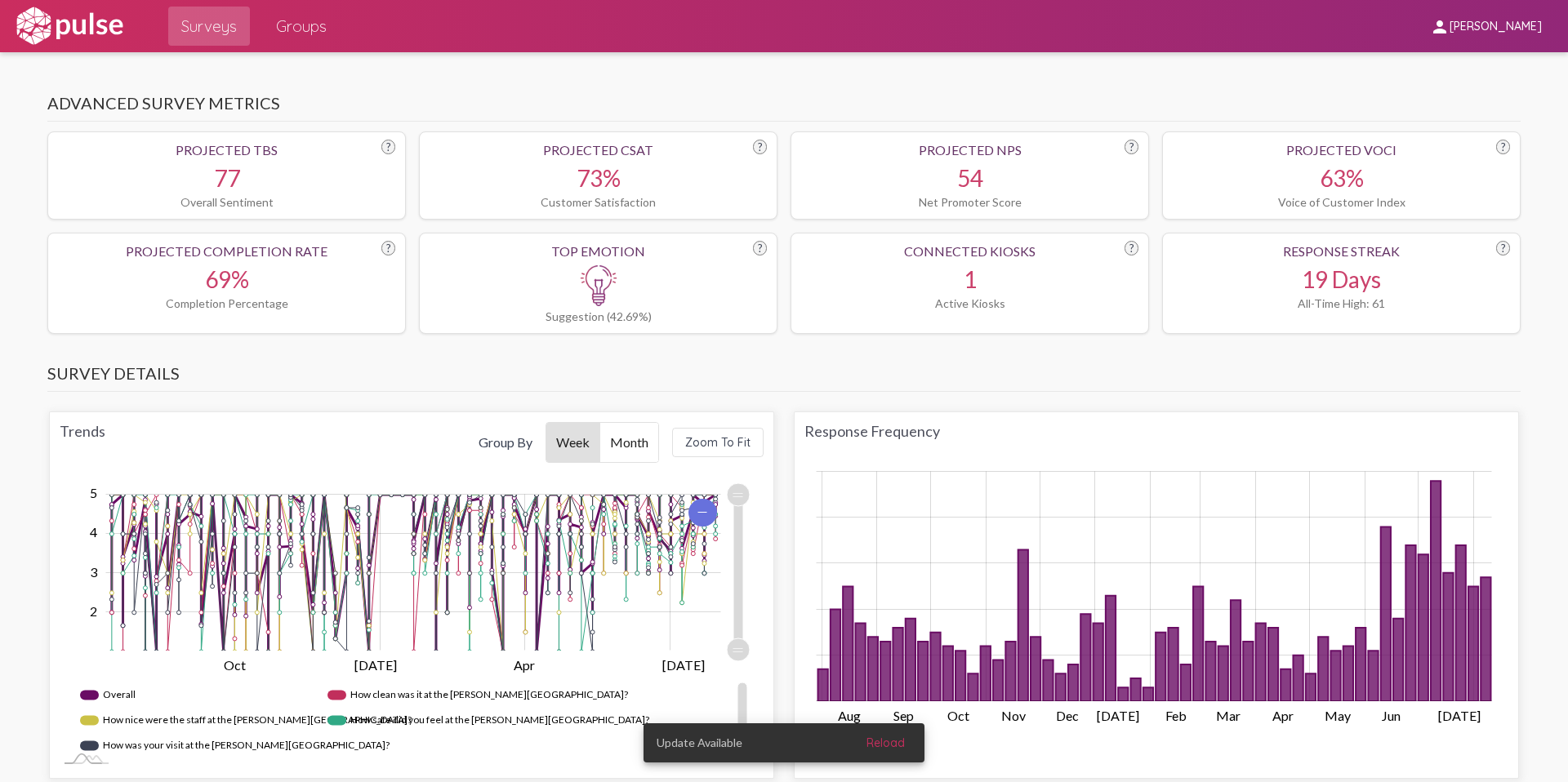
click at [705, 499] on icon "Chart" at bounding box center [703, 513] width 29 height 28
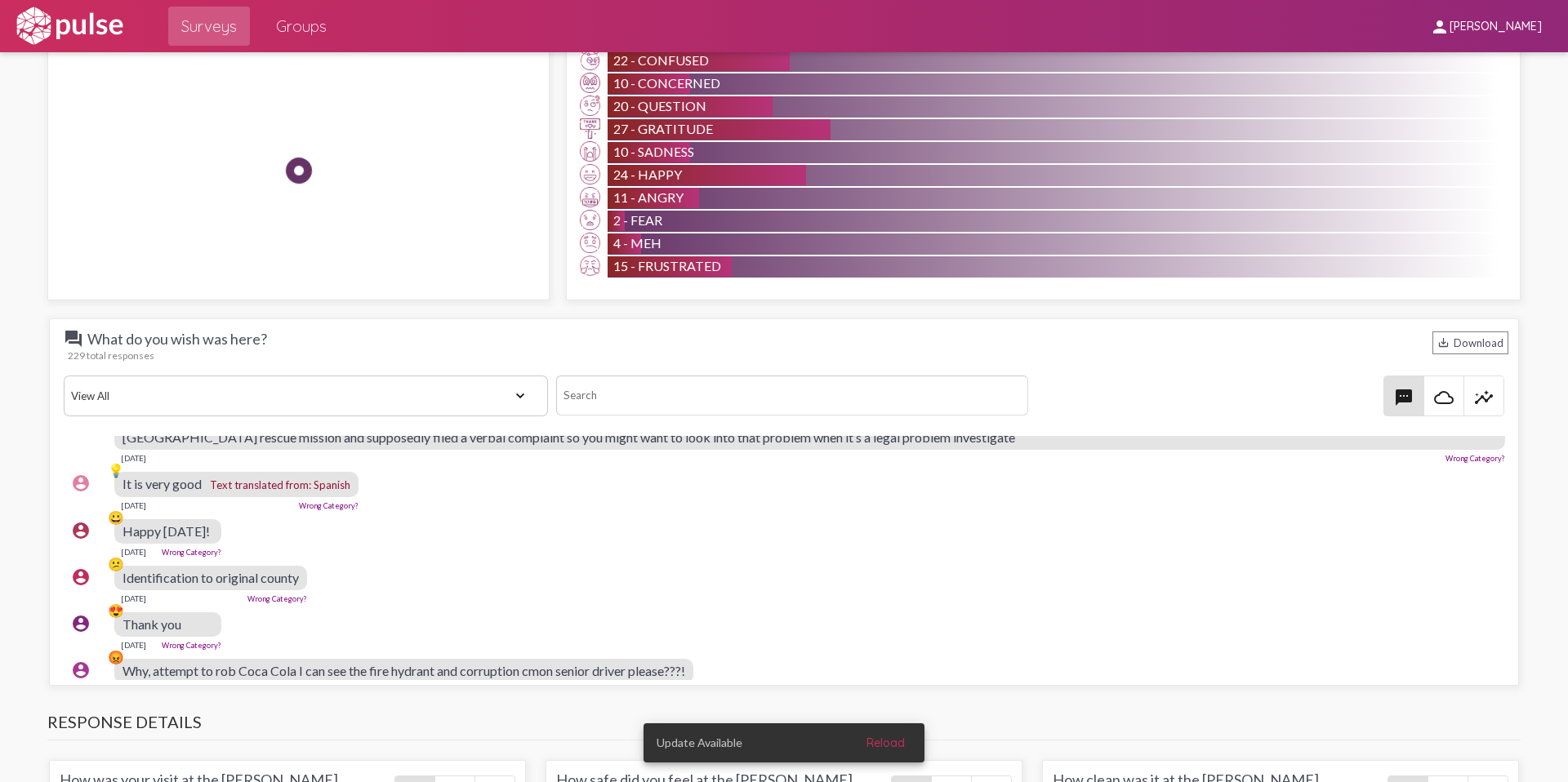
scroll to position [829, 0]
click at [397, 381] on select "View All Positive Neutral Negative Happy Meh Suggestions Angry Disgust Sadness …" at bounding box center [306, 396] width 484 height 41
select select "Suggestion"
click at [64, 376] on select "View All Positive Neutral Negative Happy Meh Suggestions Angry Disgust Sadness …" at bounding box center [306, 396] width 484 height 41
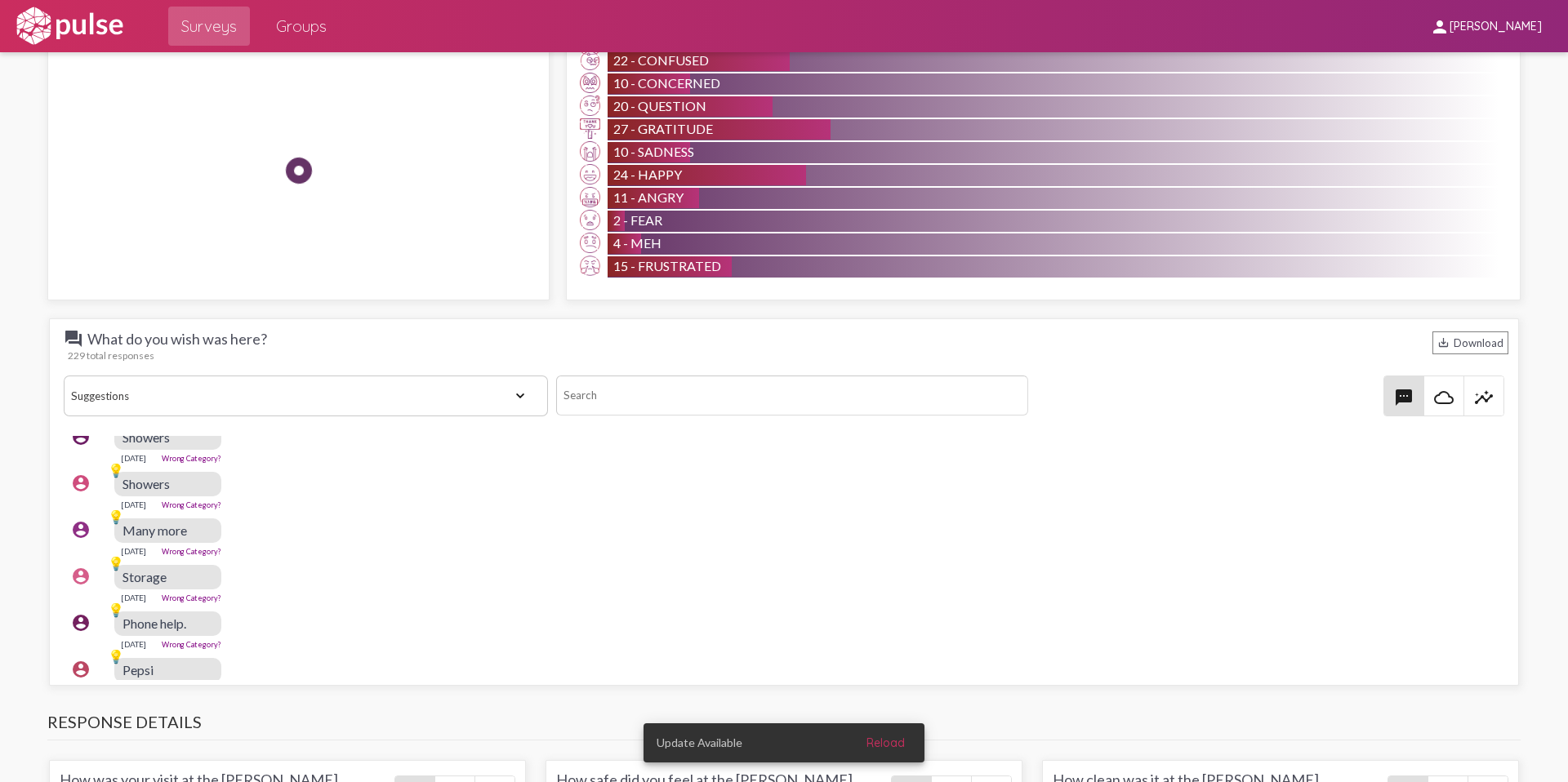
scroll to position [1274, 0]
click at [1479, 389] on mat-icon "insights" at bounding box center [1484, 398] width 20 height 20
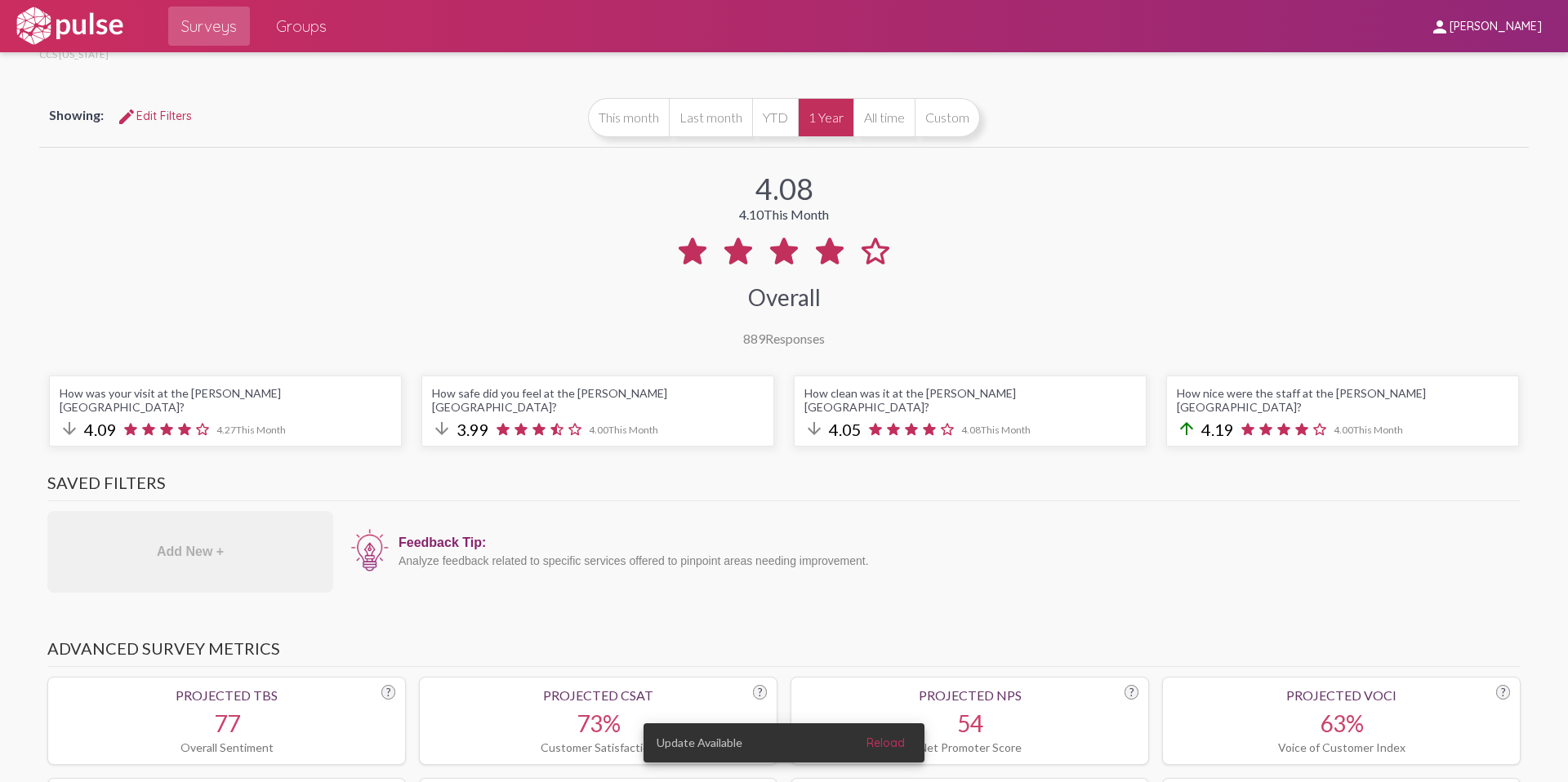
scroll to position [0, 0]
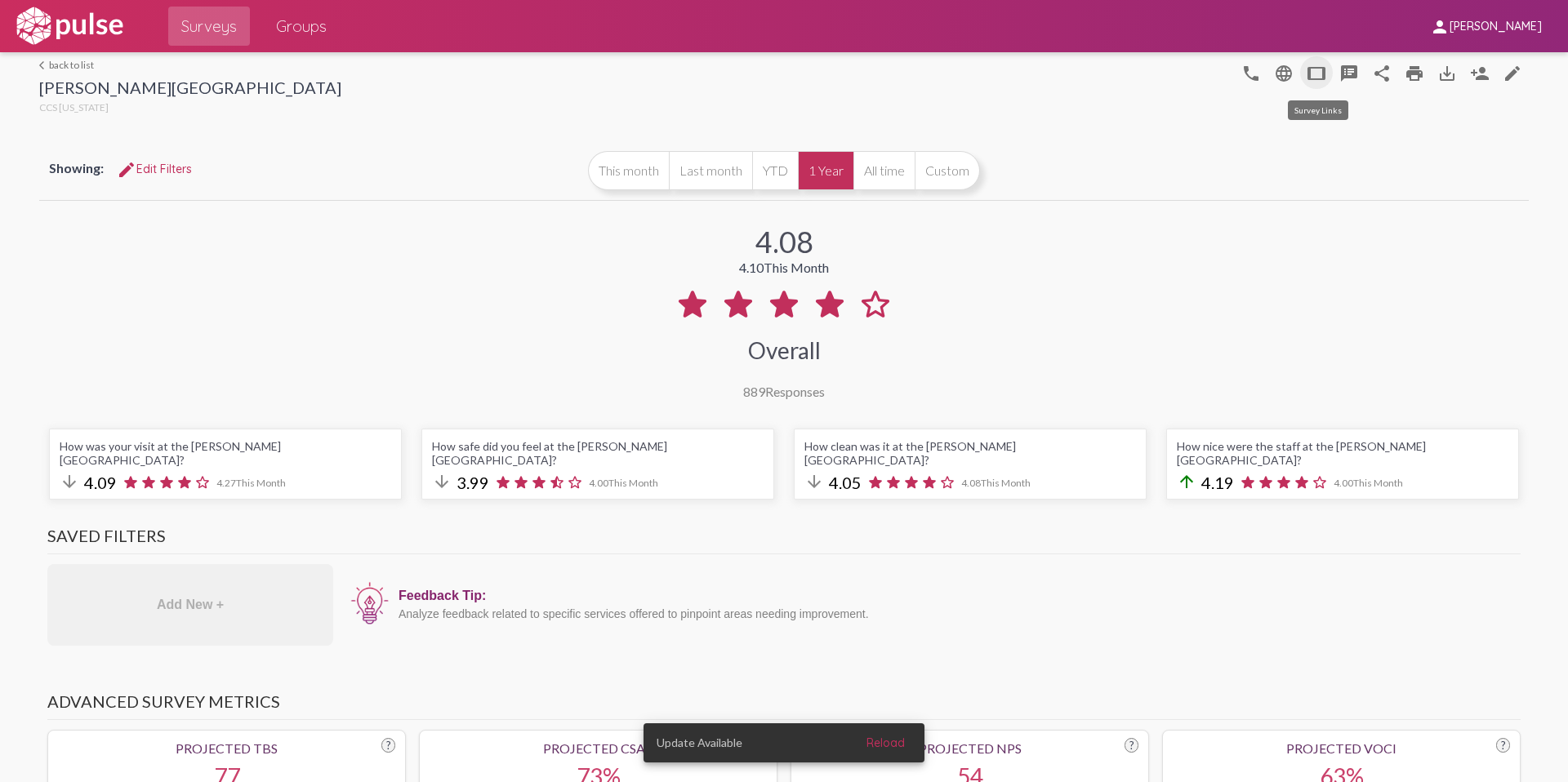
click at [1308, 66] on mat-icon "tablet" at bounding box center [1317, 73] width 20 height 20
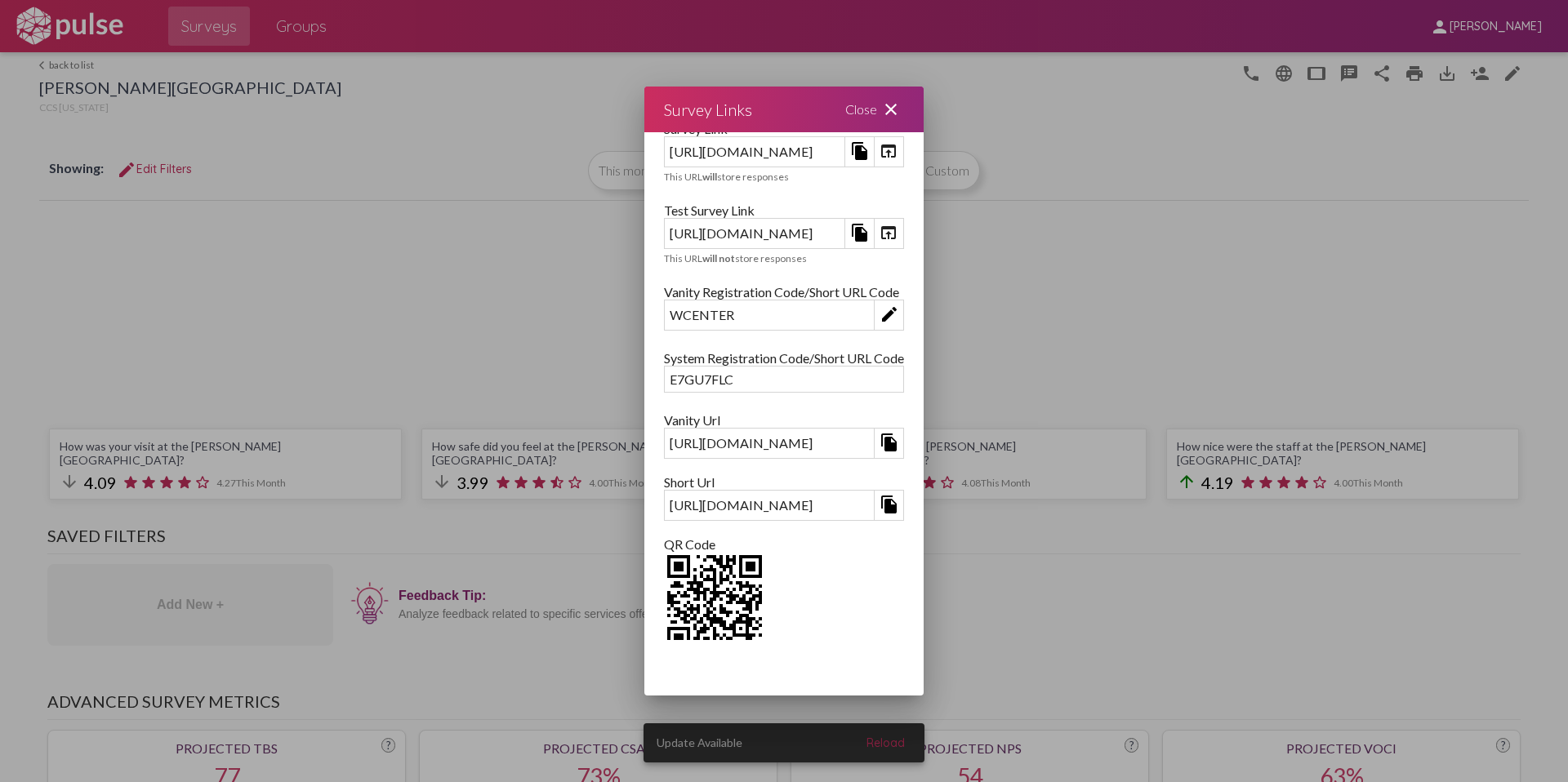
scroll to position [63, 0]
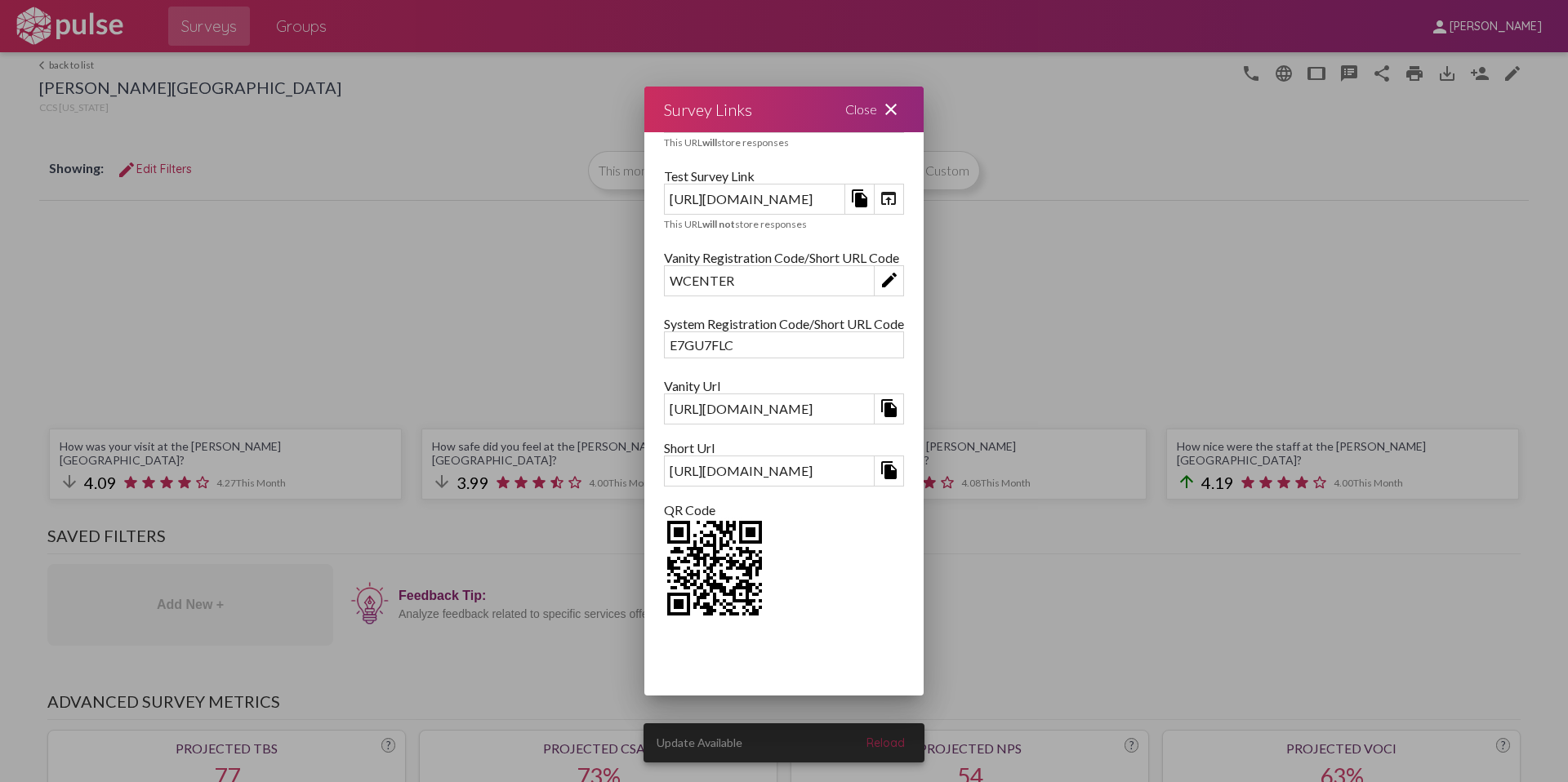
click at [901, 109] on mat-icon "close" at bounding box center [891, 109] width 20 height 20
